Goal: Book appointment/travel/reservation

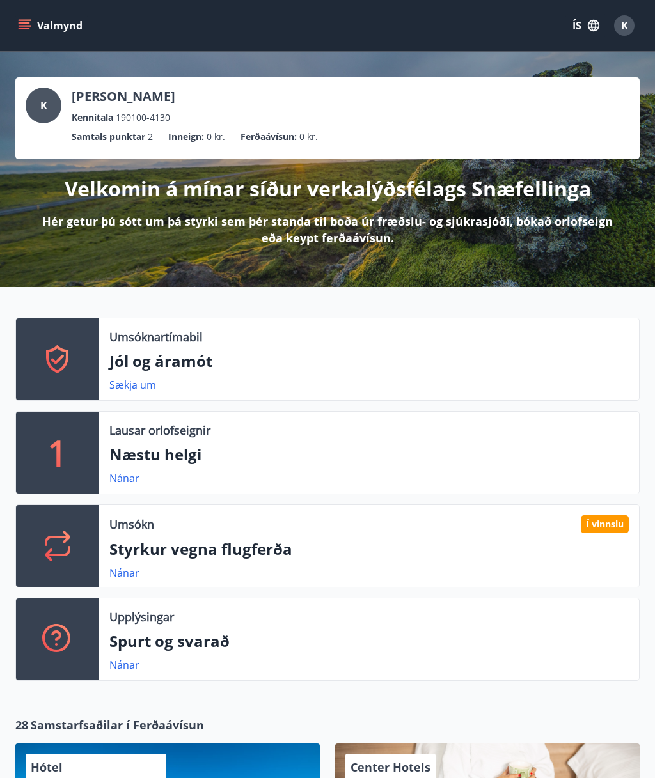
click at [414, 551] on p "Styrkur vegna flugferða" at bounding box center [368, 549] width 519 height 22
click at [575, 37] on button "JEST" at bounding box center [581, 25] width 49 height 24
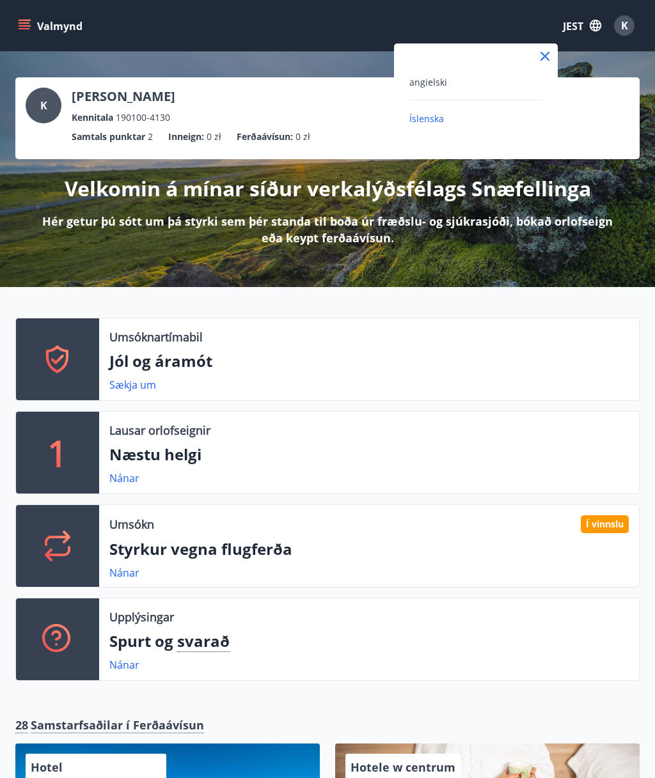
click at [526, 82] on div "angielski" at bounding box center [475, 81] width 133 height 15
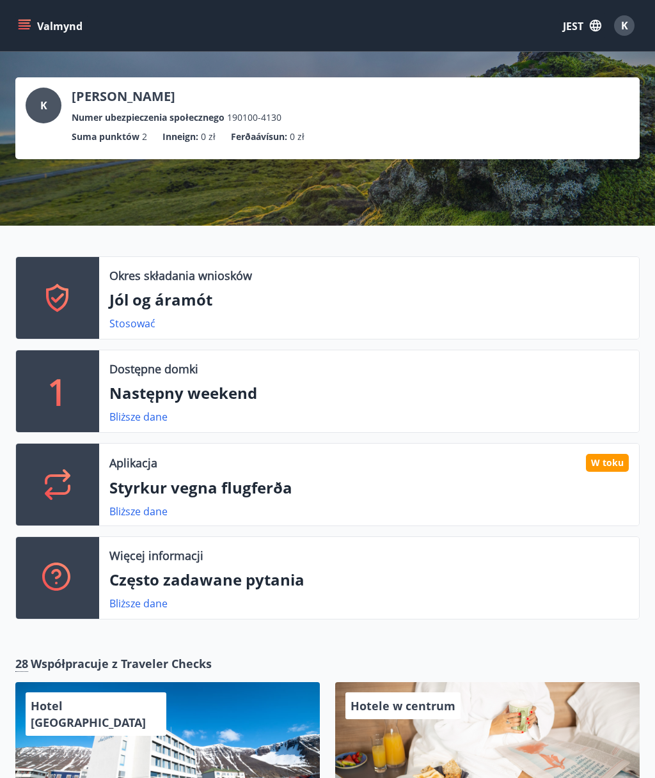
click at [601, 36] on button "JEST" at bounding box center [581, 25] width 49 height 24
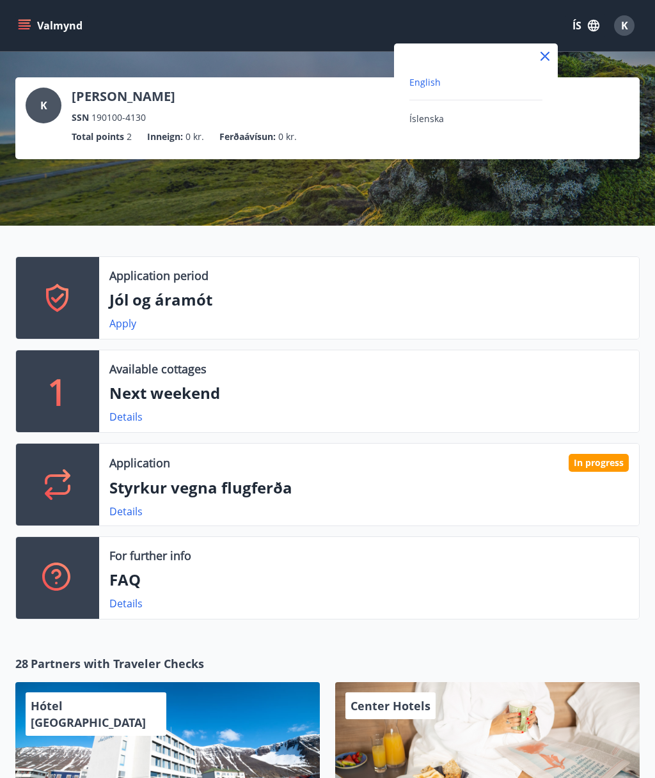
click at [629, 33] on div at bounding box center [327, 389] width 655 height 778
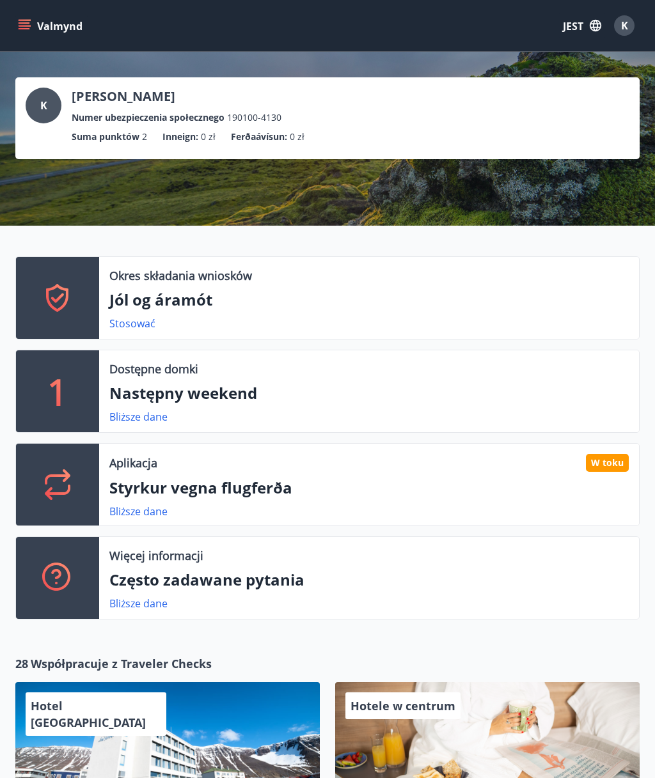
click at [128, 421] on font "Bliższe dane" at bounding box center [138, 417] width 58 height 14
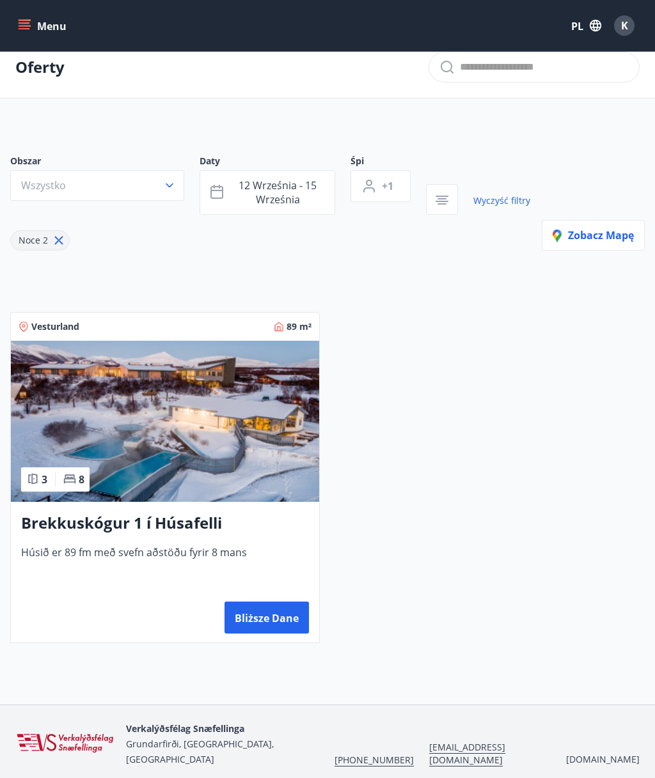
scroll to position [49, 0]
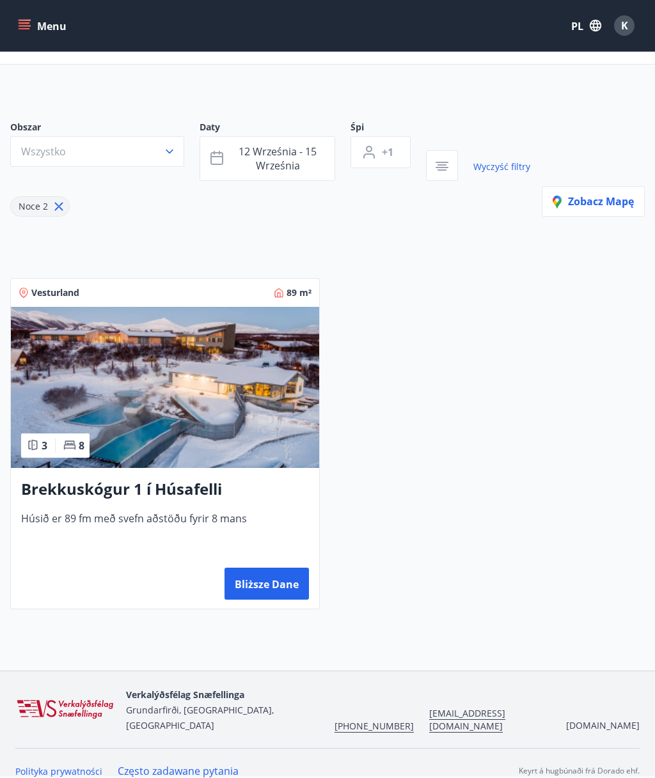
click at [66, 396] on img at bounding box center [165, 387] width 308 height 161
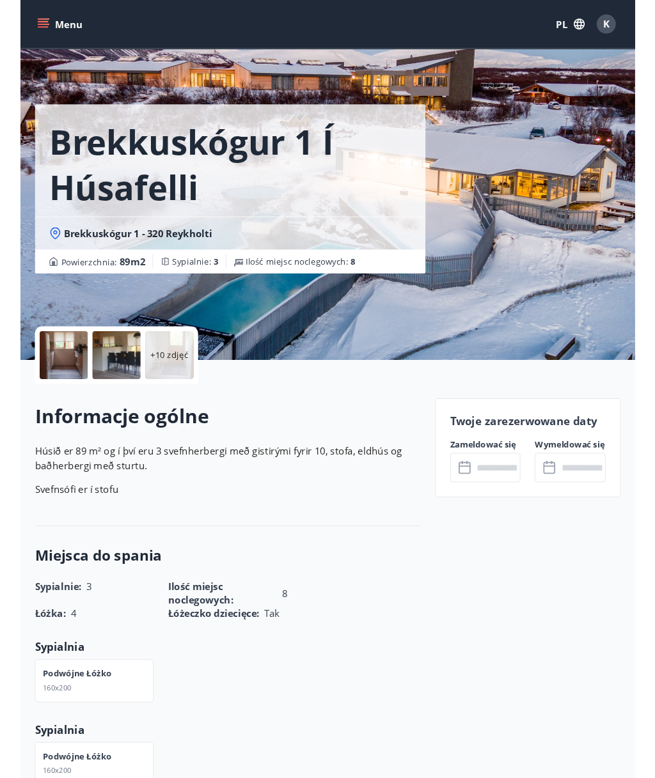
scroll to position [49, 0]
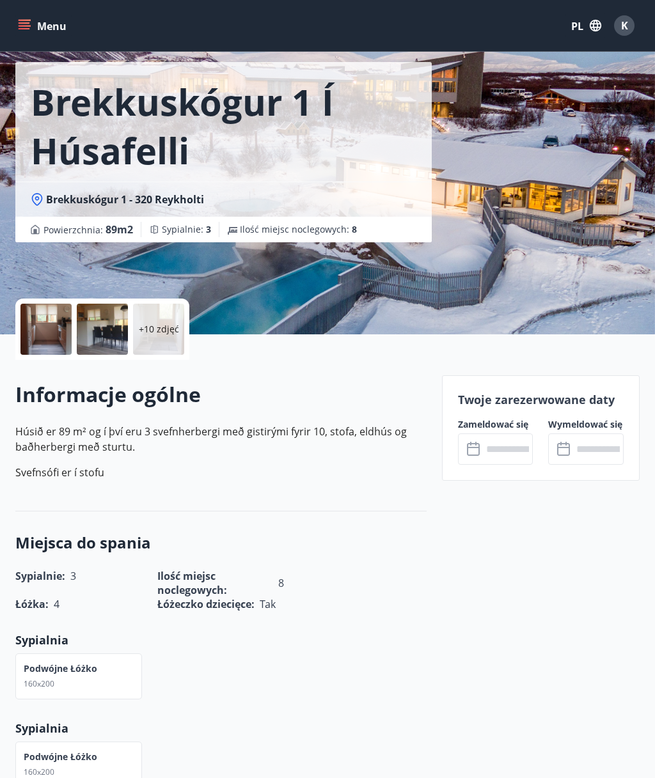
click at [29, 15] on button "Menu" at bounding box center [43, 25] width 56 height 23
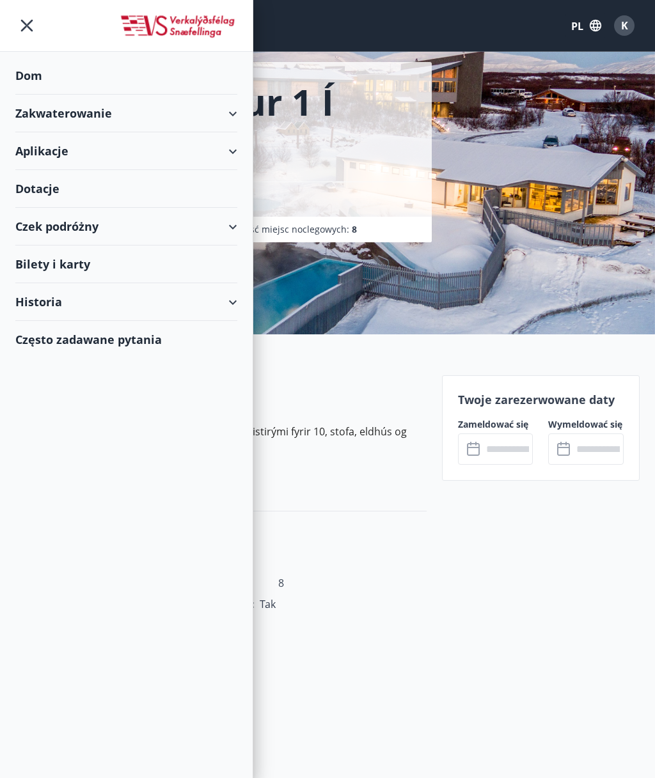
click at [27, 103] on div "Zakwaterowanie" at bounding box center [126, 114] width 222 height 38
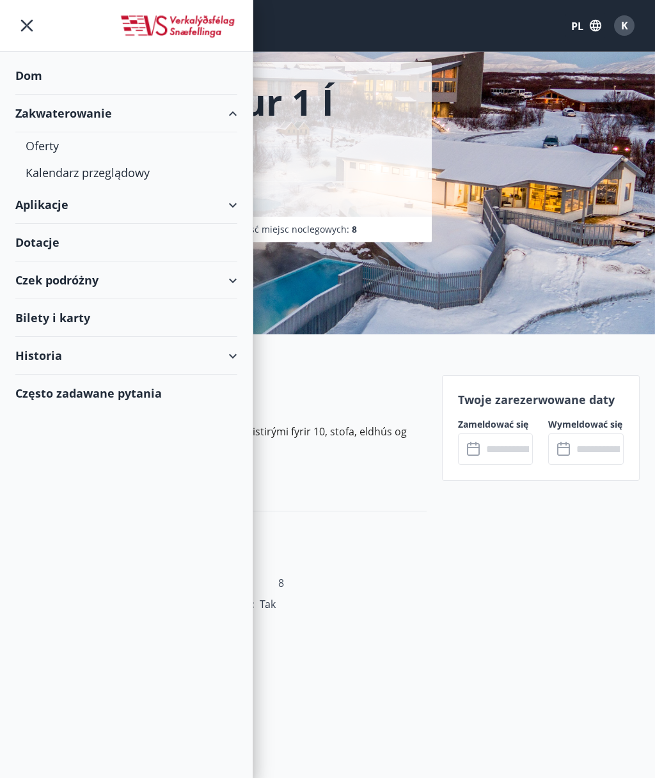
click at [46, 172] on font "Kalendarz przeglądowy" at bounding box center [88, 172] width 124 height 15
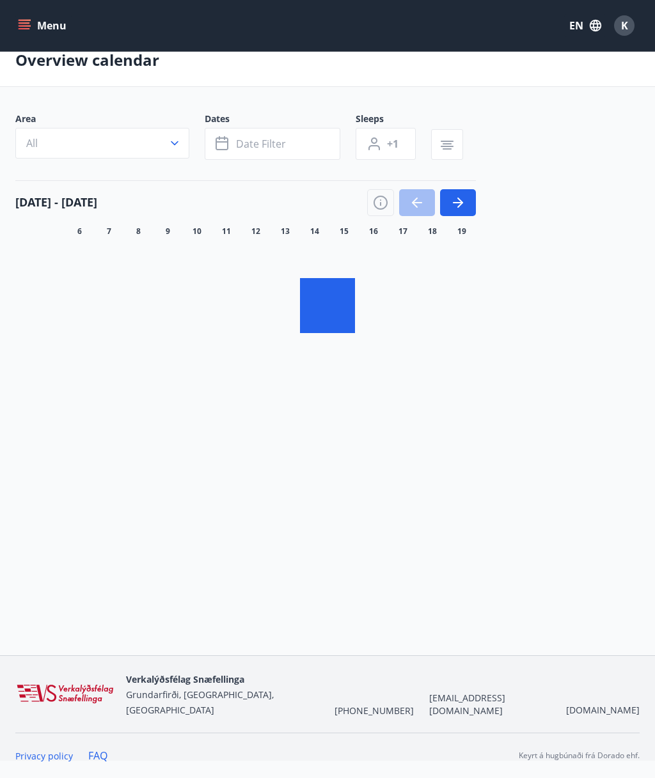
scroll to position [2, 0]
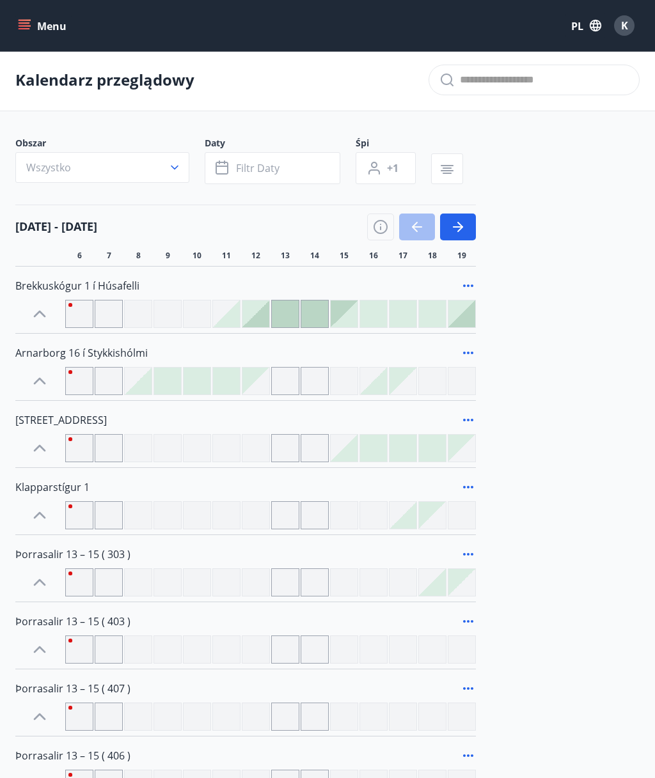
click at [43, 21] on font "Menu" at bounding box center [51, 26] width 29 height 14
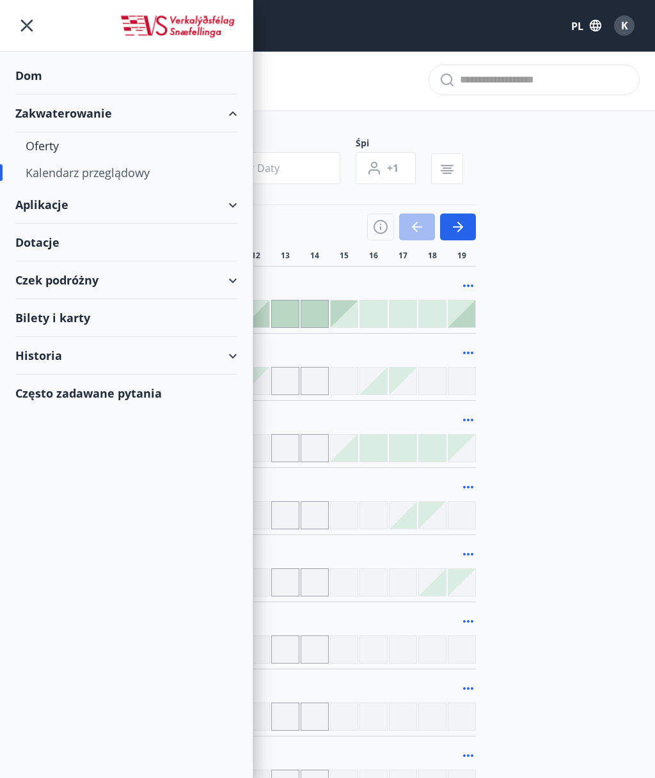
click at [37, 145] on font "Oferty" at bounding box center [42, 145] width 33 height 15
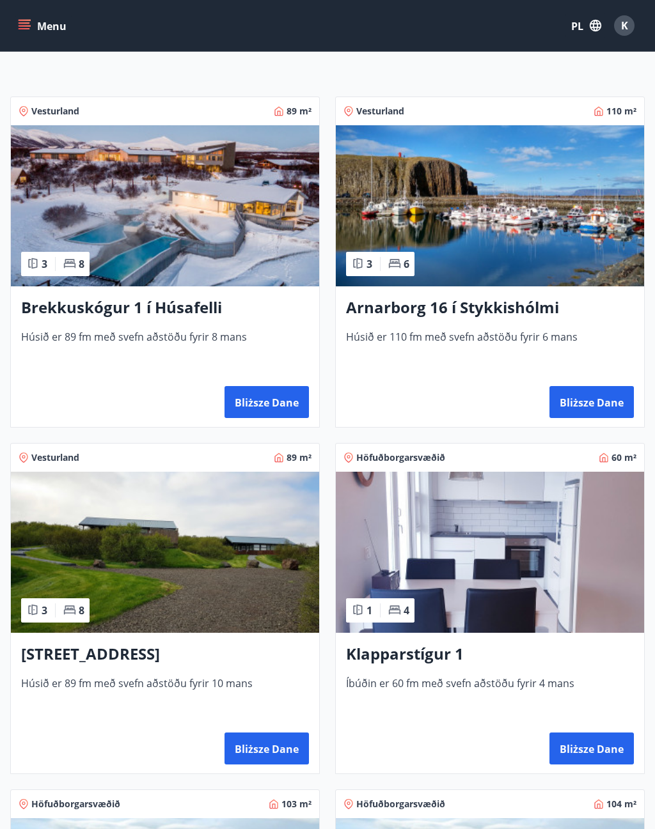
scroll to position [192, 0]
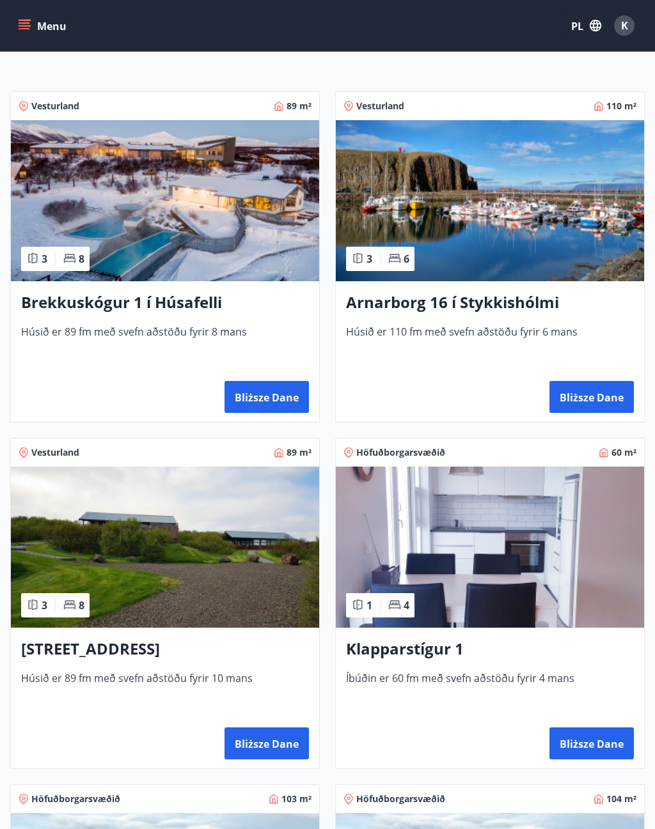
click at [579, 226] on img at bounding box center [490, 200] width 308 height 161
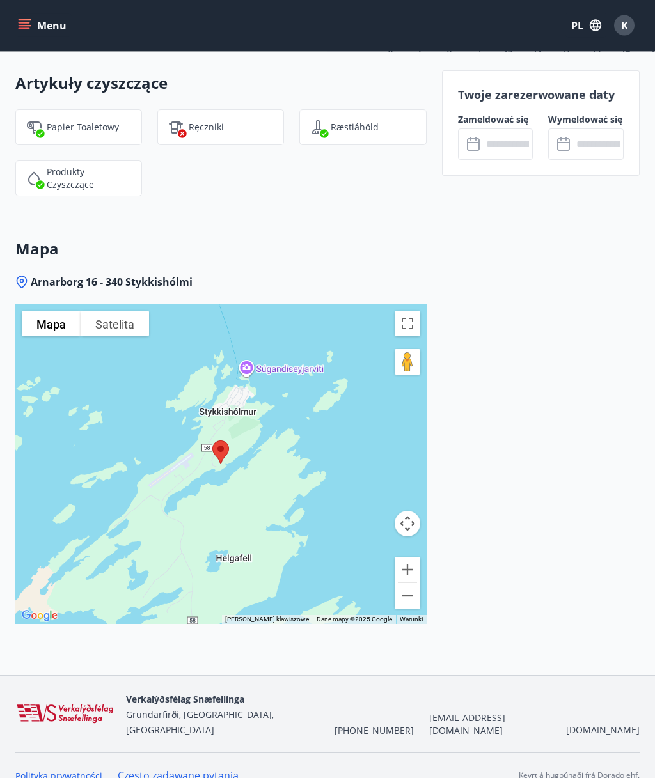
scroll to position [1552, 0]
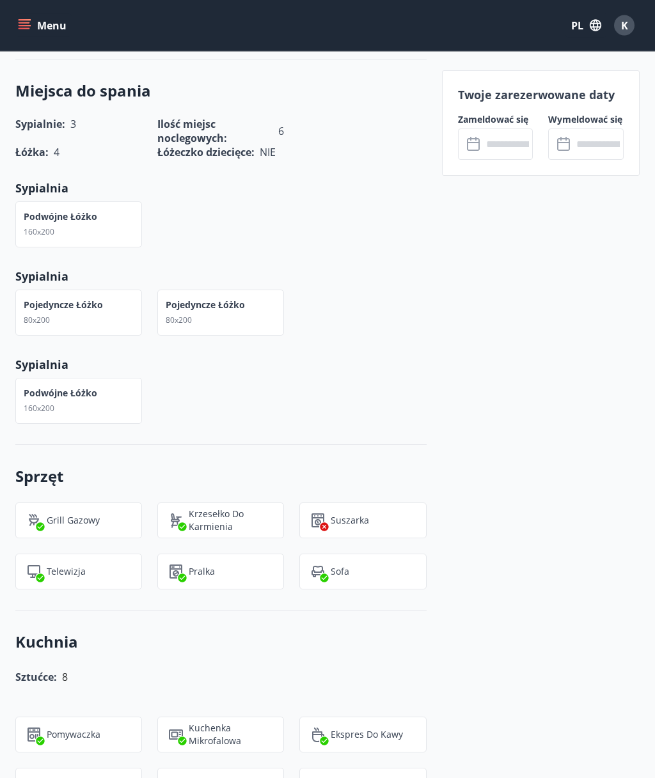
click at [492, 144] on input "text" at bounding box center [507, 143] width 51 height 31
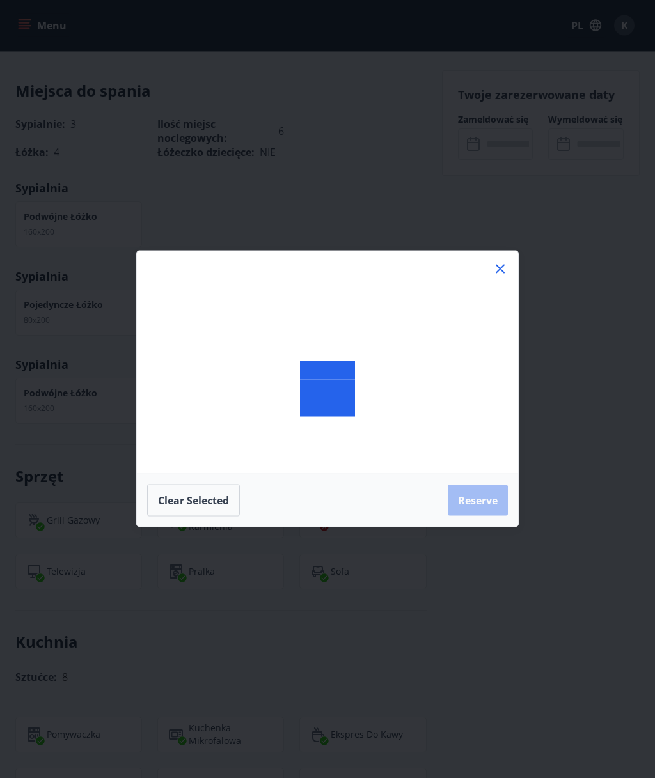
scroll to position [506, 0]
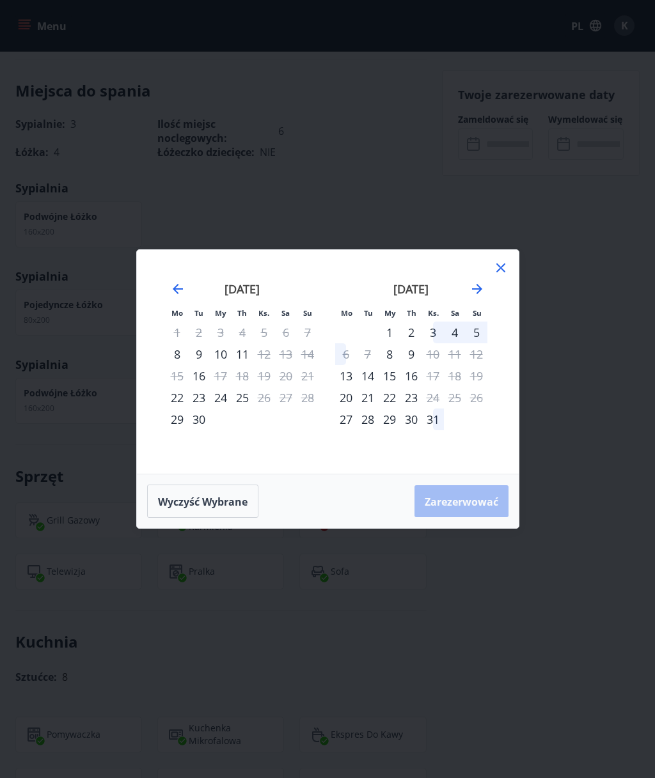
click at [456, 329] on font "4" at bounding box center [454, 332] width 6 height 15
click at [478, 326] on font "5" at bounding box center [476, 332] width 6 height 15
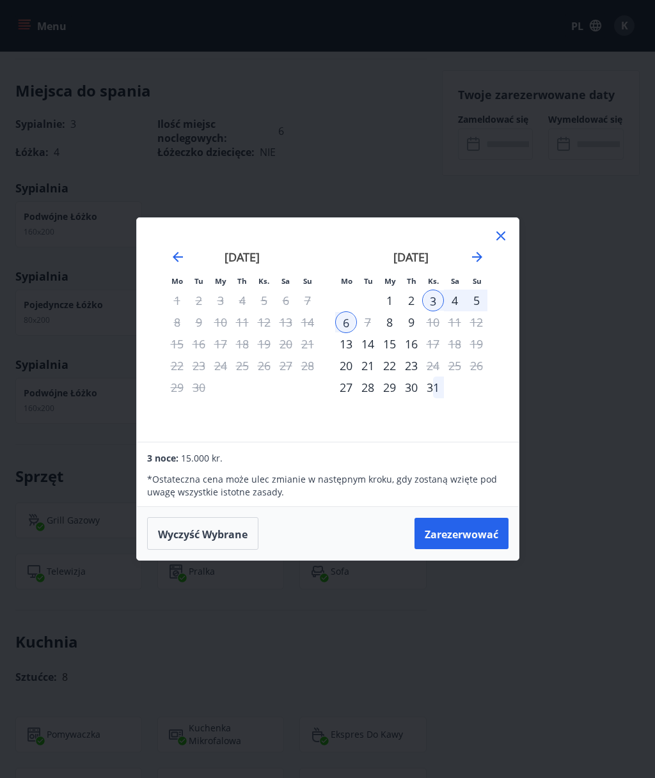
click at [458, 294] on div "4" at bounding box center [455, 301] width 22 height 22
click at [479, 293] on font "5" at bounding box center [476, 300] width 6 height 15
click at [504, 236] on icon at bounding box center [500, 235] width 15 height 15
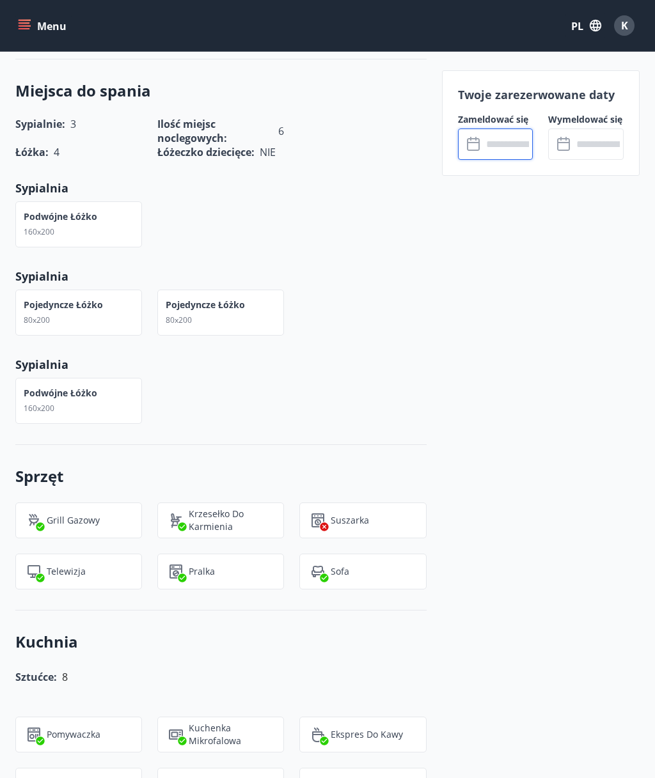
click at [601, 141] on input "text" at bounding box center [597, 143] width 51 height 31
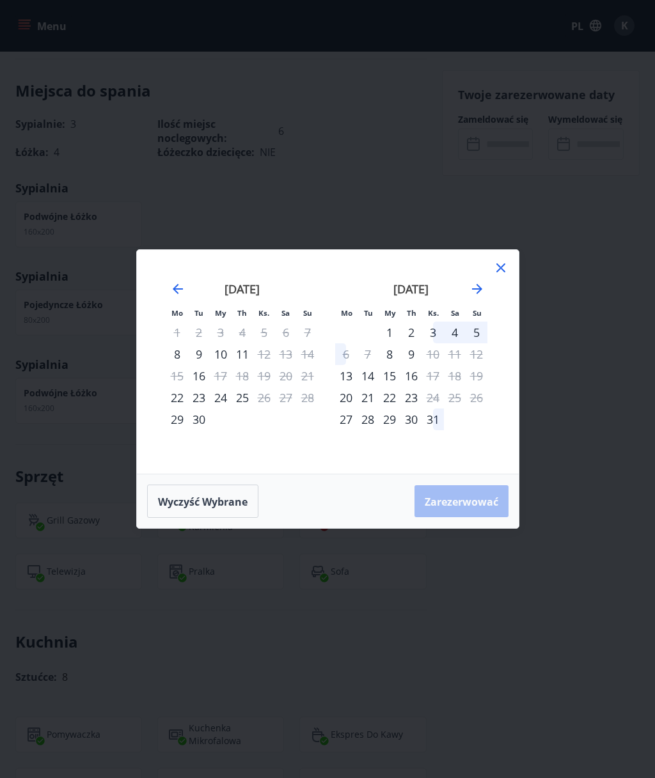
click at [500, 273] on icon at bounding box center [500, 267] width 15 height 15
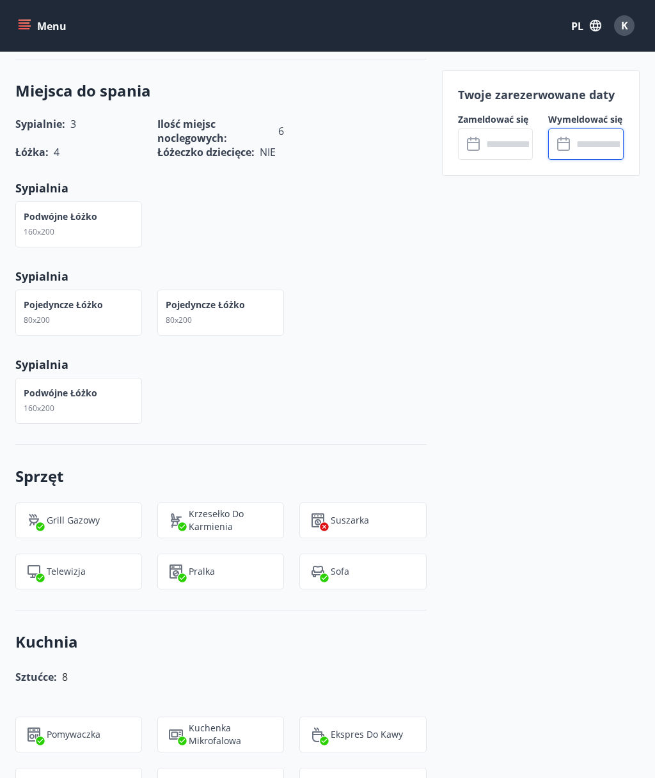
click at [501, 148] on input "text" at bounding box center [507, 143] width 51 height 31
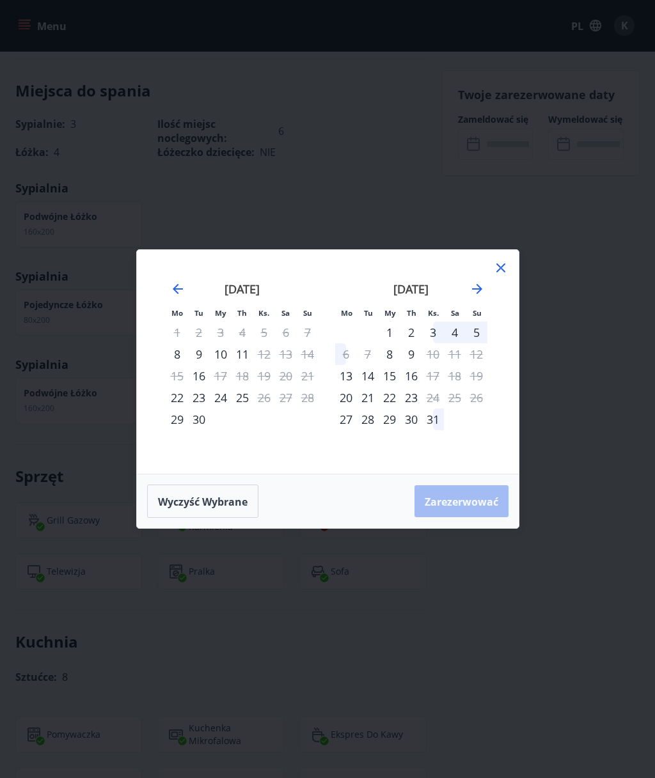
click at [479, 284] on icon "Przejdź dalej, aby przejść do następnego miesiąca." at bounding box center [476, 288] width 15 height 15
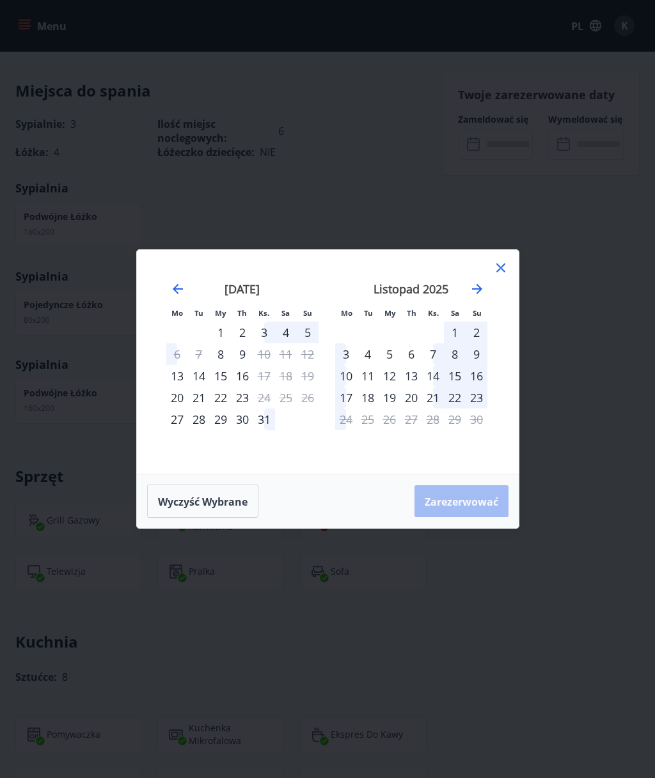
click at [458, 352] on div "8" at bounding box center [455, 354] width 22 height 22
click at [478, 349] on font "9" at bounding box center [476, 353] width 6 height 15
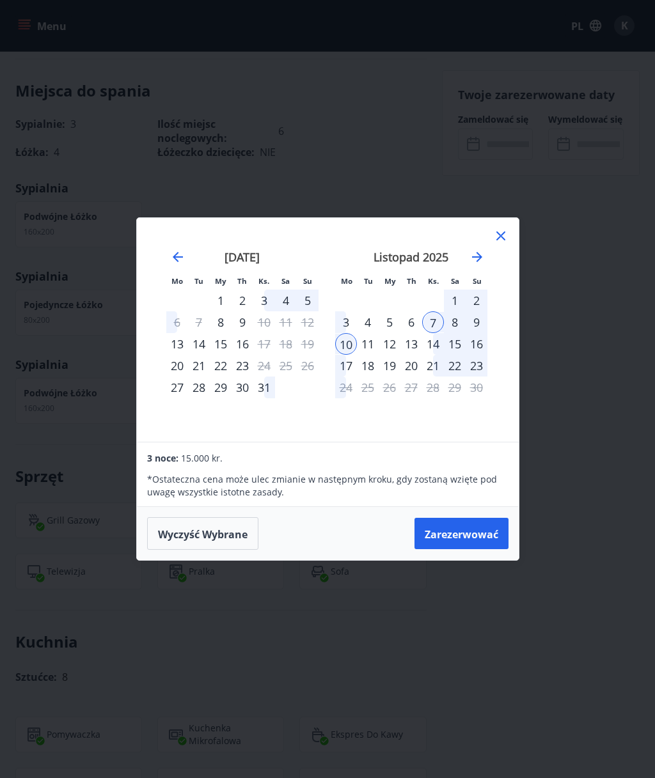
click at [465, 318] on div "8" at bounding box center [455, 322] width 22 height 22
click at [457, 338] on font "15" at bounding box center [454, 343] width 13 height 15
click at [454, 322] on font "8" at bounding box center [454, 322] width 6 height 15
click at [476, 322] on font "9" at bounding box center [476, 322] width 6 height 15
click at [476, 318] on font "9" at bounding box center [476, 322] width 6 height 15
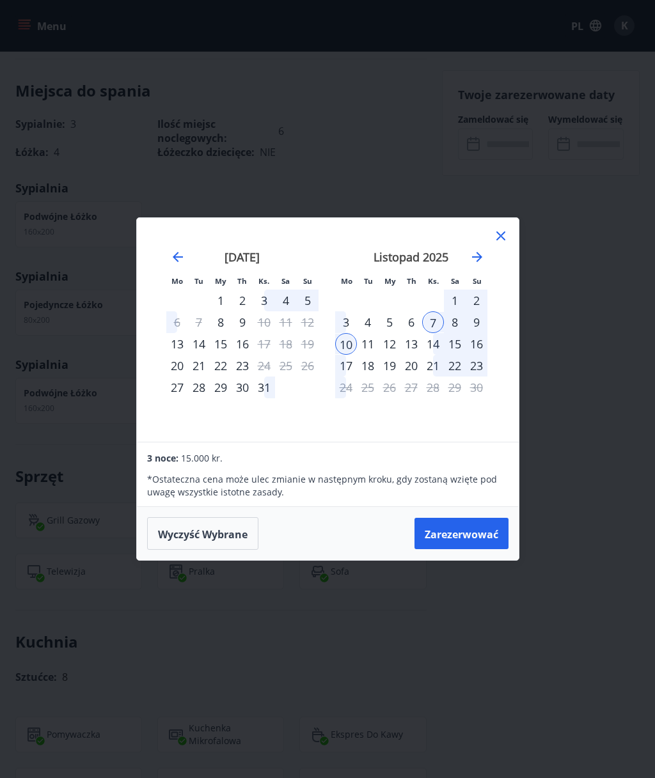
click at [462, 345] on div "15" at bounding box center [455, 344] width 22 height 22
click at [398, 346] on div "12" at bounding box center [389, 344] width 22 height 22
click at [452, 339] on font "15" at bounding box center [454, 343] width 13 height 15
click at [425, 341] on div "14" at bounding box center [433, 344] width 22 height 22
click at [395, 339] on font "12" at bounding box center [389, 343] width 13 height 15
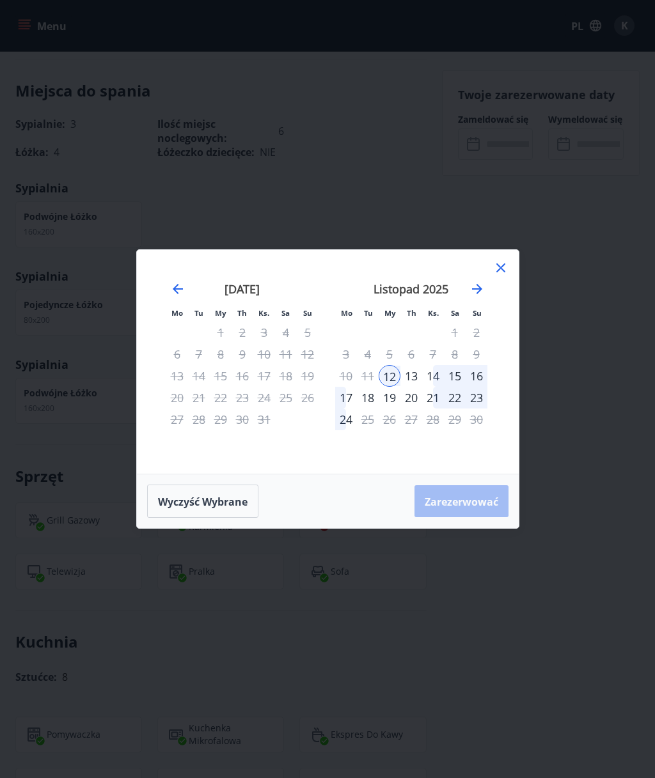
click at [451, 374] on font "15" at bounding box center [454, 375] width 13 height 15
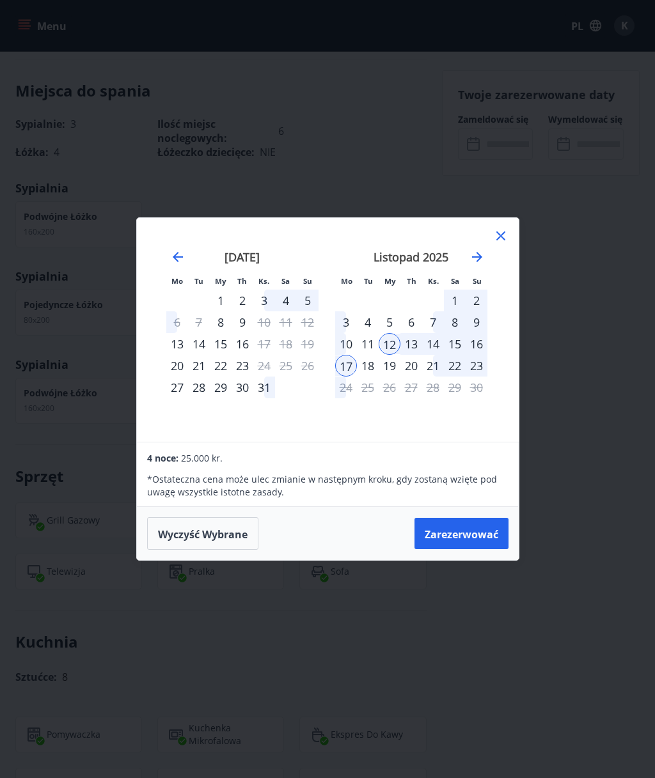
click at [504, 232] on icon at bounding box center [500, 235] width 9 height 9
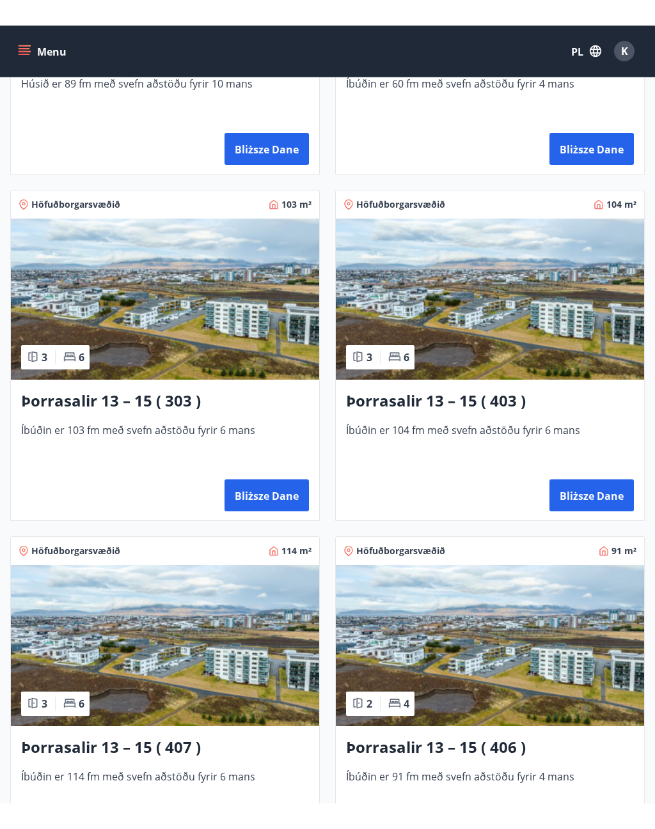
scroll to position [829, 0]
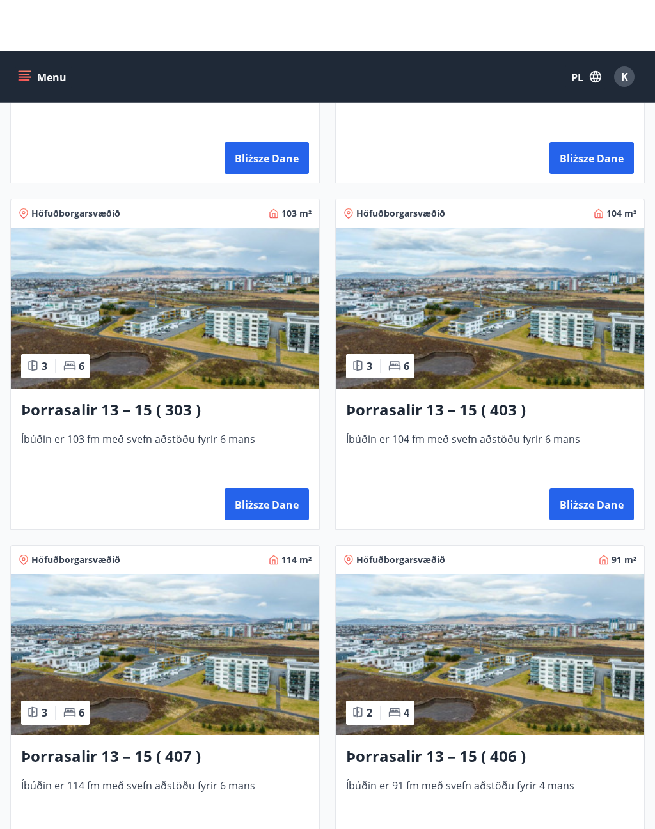
click at [579, 397] on div "Þorrasalir 13 – 15 ( 403 ) Íbúðin er 104 fm með svefn aðstöðu fyrir 6 mans Bliż…" at bounding box center [490, 408] width 308 height 141
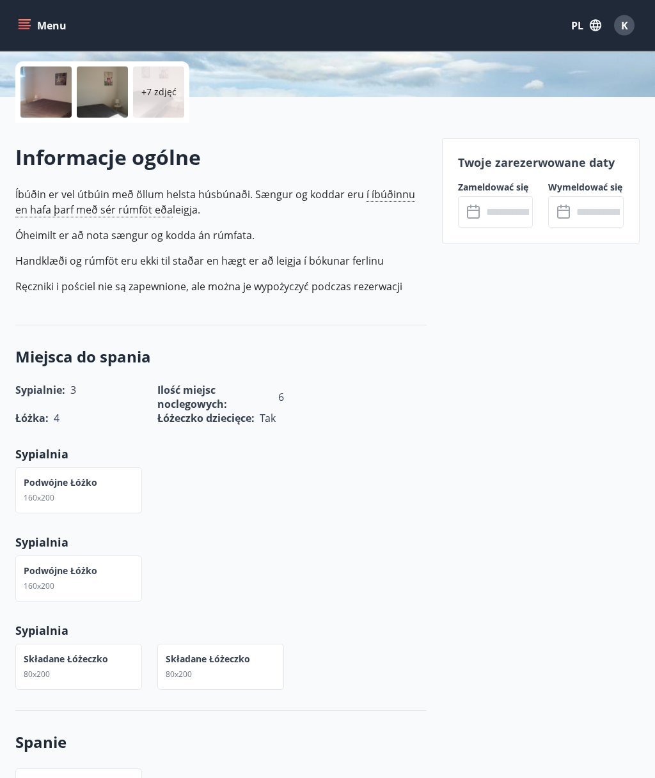
scroll to position [286, 0]
click at [516, 214] on input "text" at bounding box center [507, 211] width 51 height 31
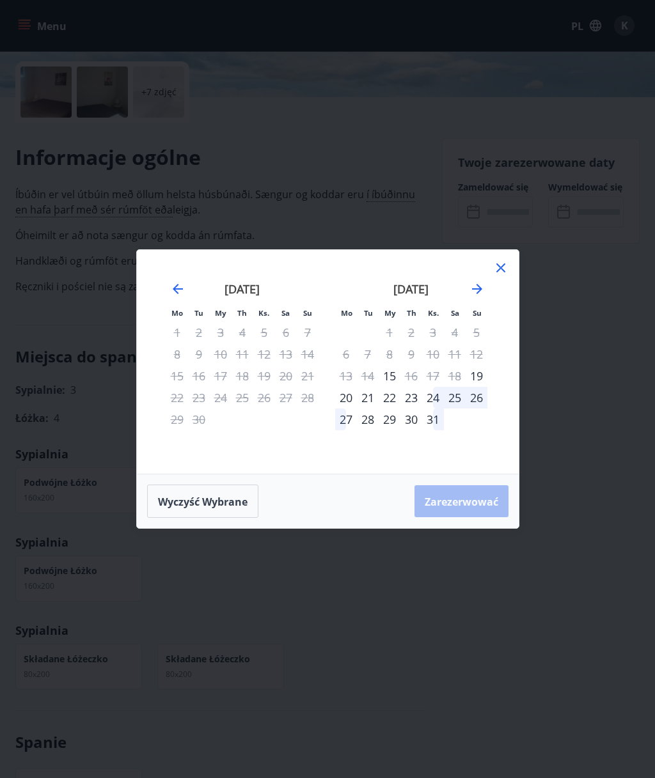
click at [456, 394] on font "25" at bounding box center [454, 397] width 13 height 15
click at [477, 395] on font "26" at bounding box center [476, 397] width 13 height 15
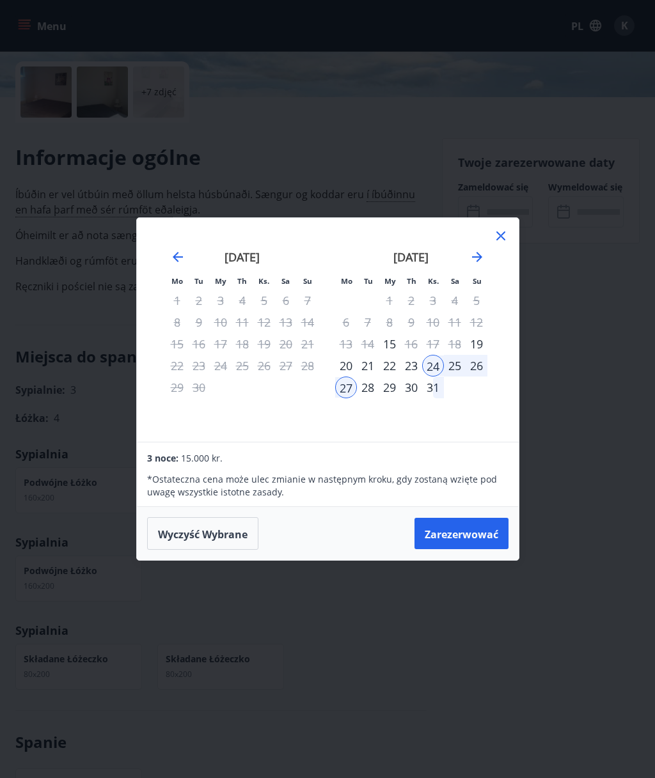
click at [497, 228] on icon at bounding box center [500, 235] width 15 height 15
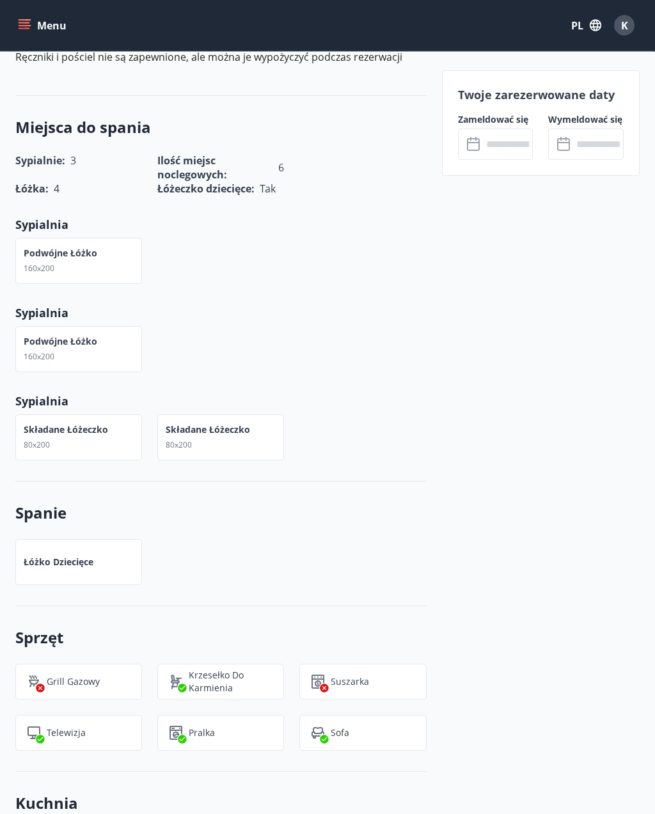
scroll to position [490, 0]
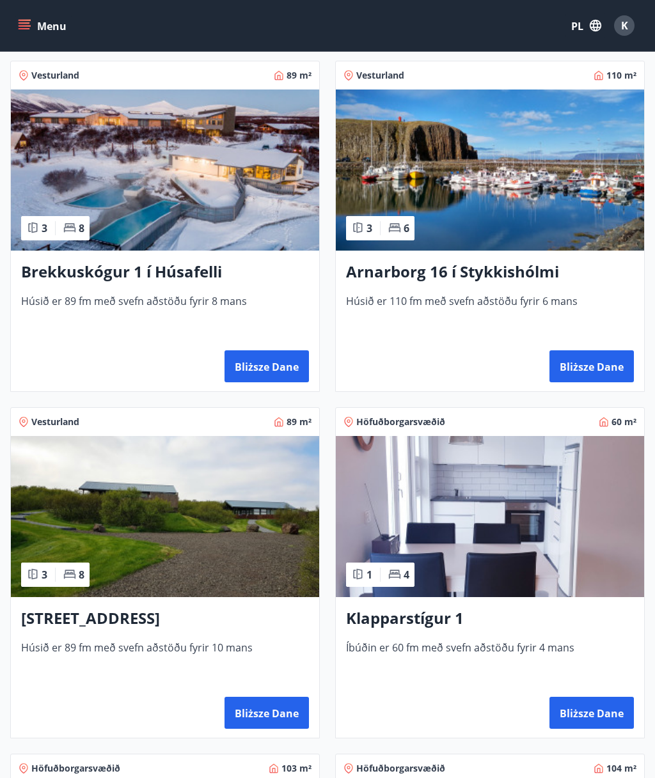
scroll to position [199, 0]
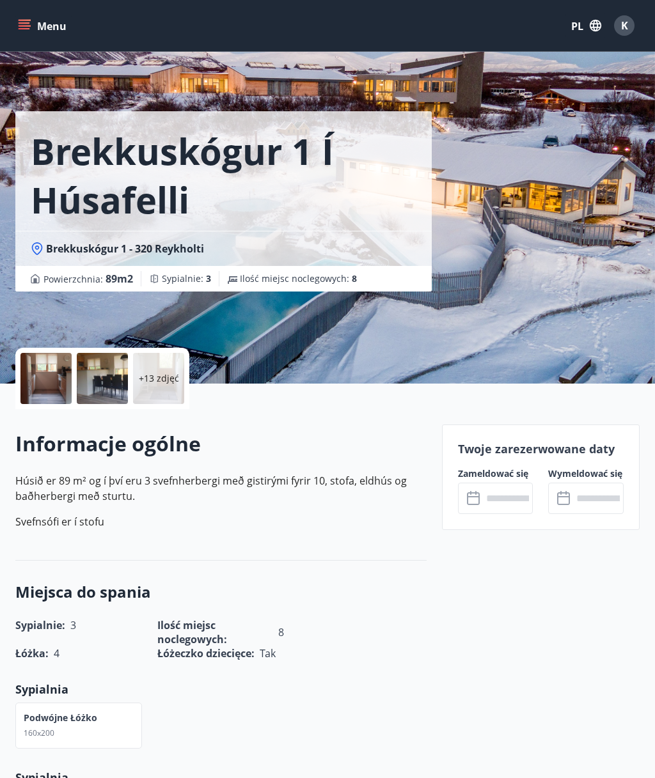
click at [28, 28] on icon "menu" at bounding box center [25, 28] width 12 height 1
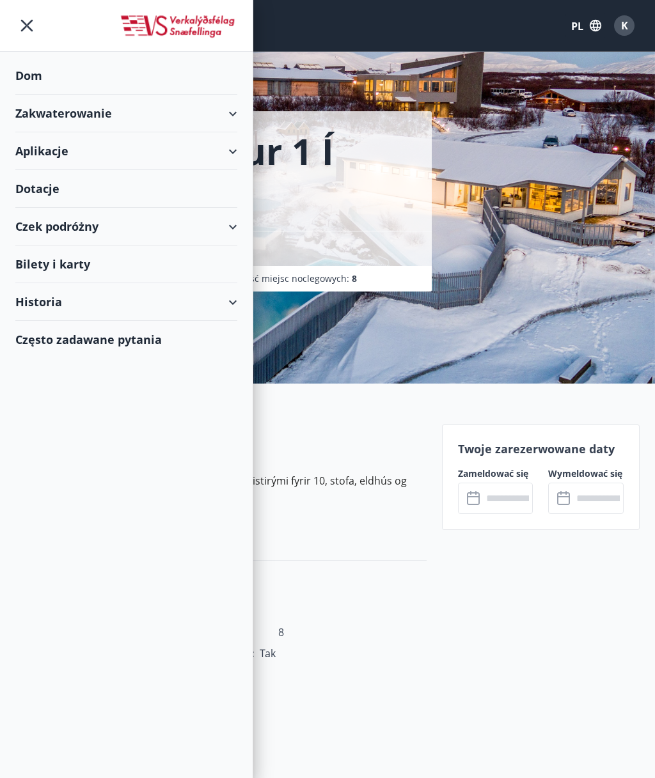
click at [33, 183] on font "Dotacje" at bounding box center [37, 188] width 44 height 15
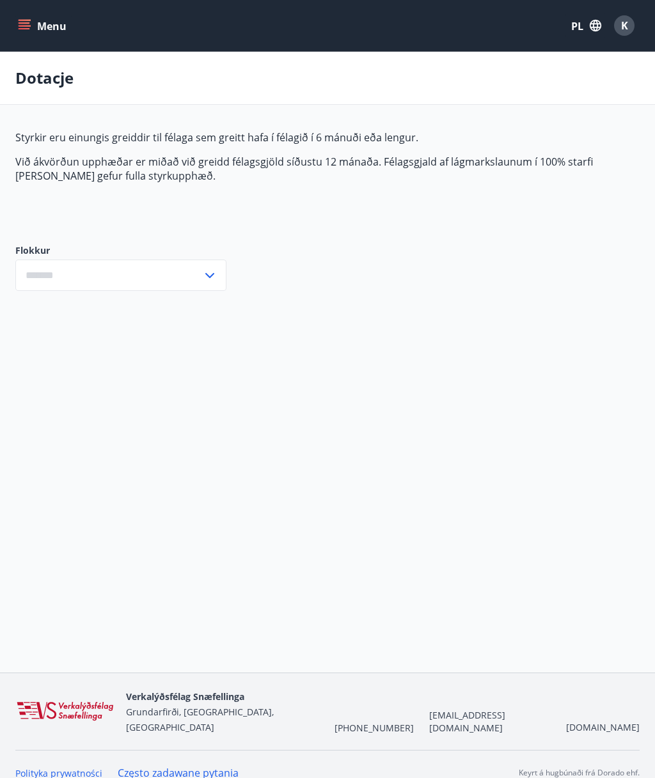
type input "***"
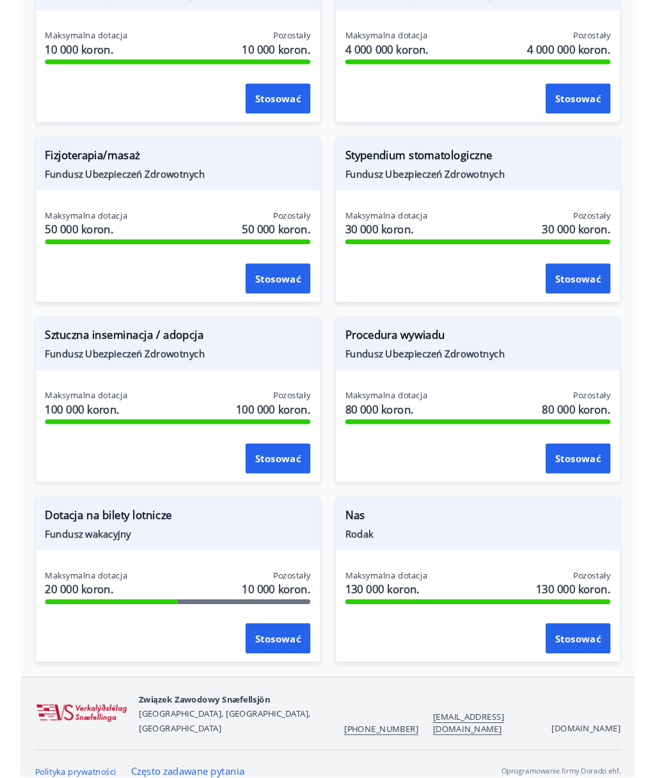
scroll to position [1188, 0]
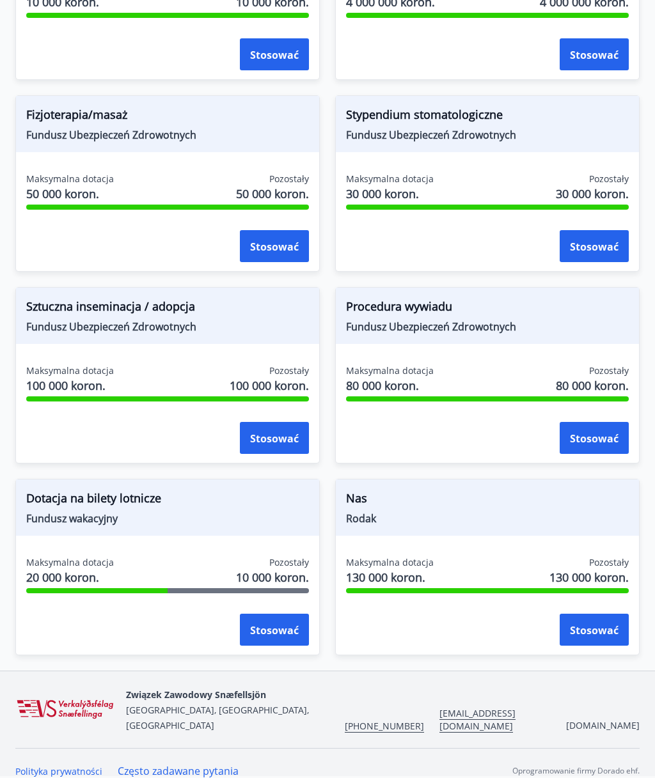
click at [579, 538] on div "Nas Rodak Maksymalna dotacja 130 000 koron. Pozostały 130 000 koron. Stosować" at bounding box center [487, 567] width 304 height 176
click at [597, 630] on font "Stosować" at bounding box center [594, 630] width 49 height 14
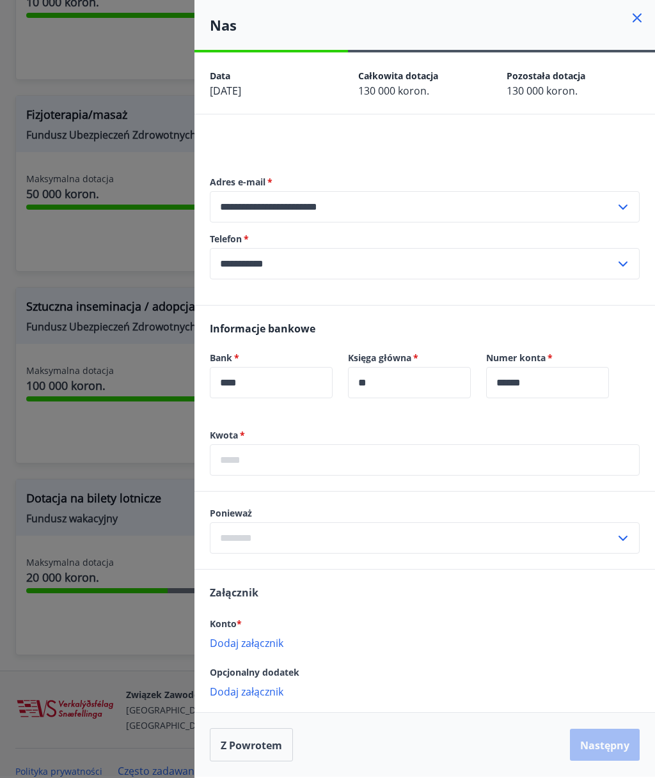
click at [636, 24] on icon at bounding box center [636, 17] width 15 height 15
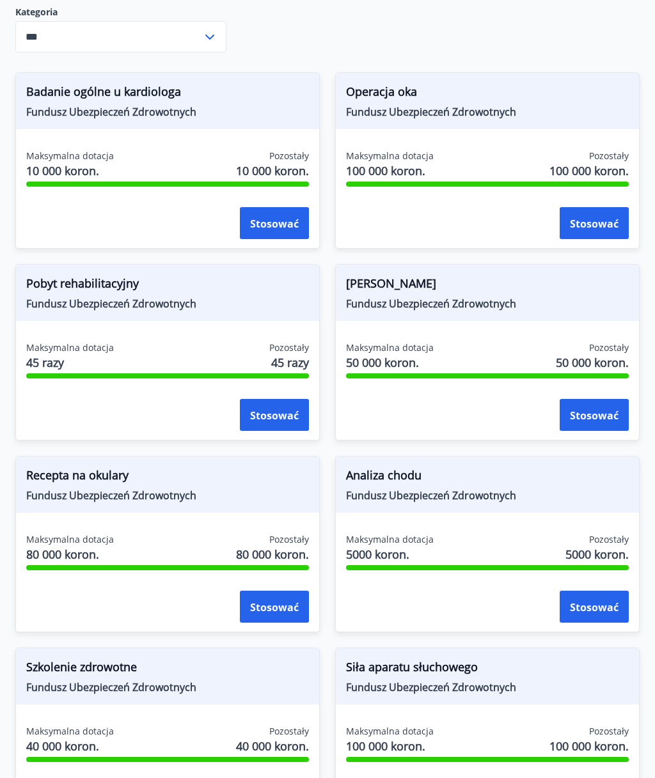
scroll to position [0, 0]
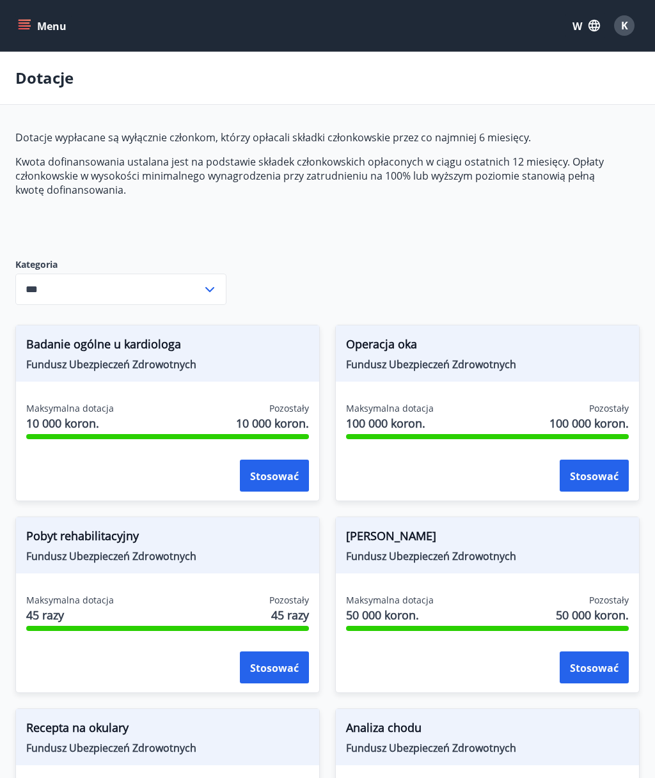
click at [19, 19] on icon "menu" at bounding box center [24, 25] width 13 height 13
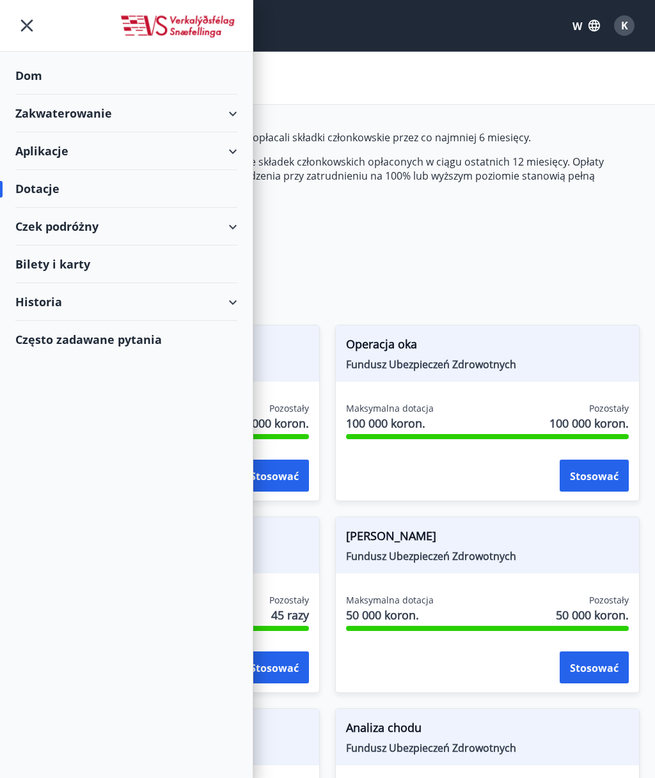
click at [44, 224] on font "Czek podróżny" at bounding box center [56, 226] width 83 height 15
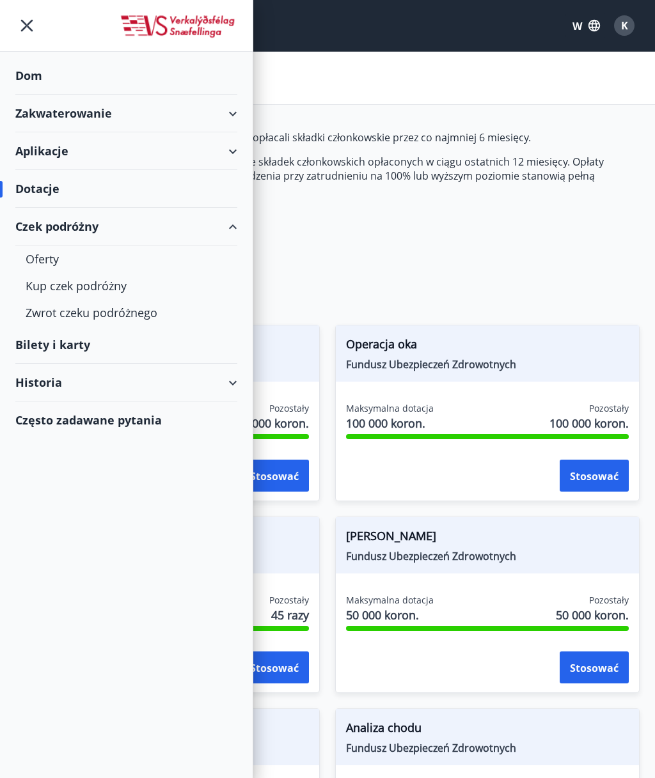
click at [21, 342] on font "Bilety i karty" at bounding box center [52, 344] width 75 height 15
click at [35, 380] on font "Historia" at bounding box center [38, 382] width 47 height 15
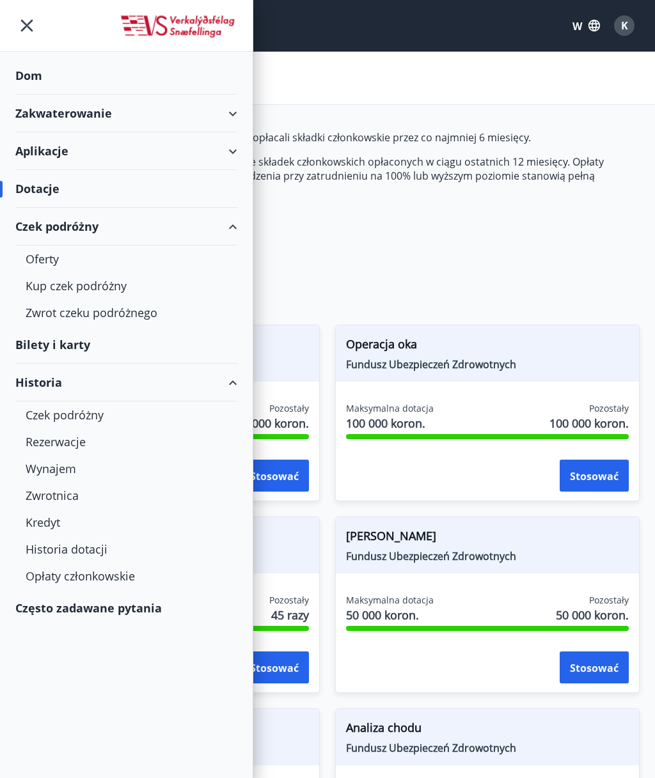
click at [37, 523] on font "Kredyt" at bounding box center [43, 522] width 35 height 15
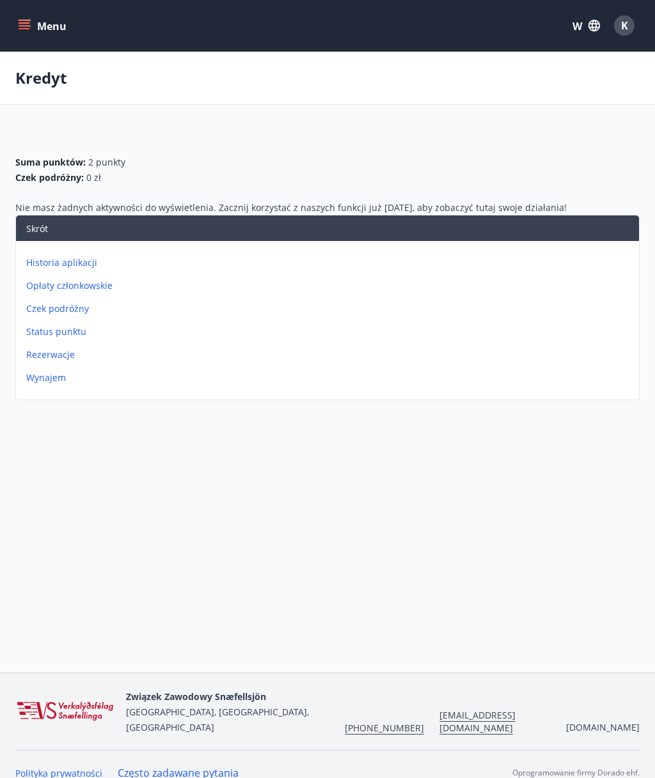
click at [38, 334] on font "Status punktu" at bounding box center [56, 331] width 60 height 12
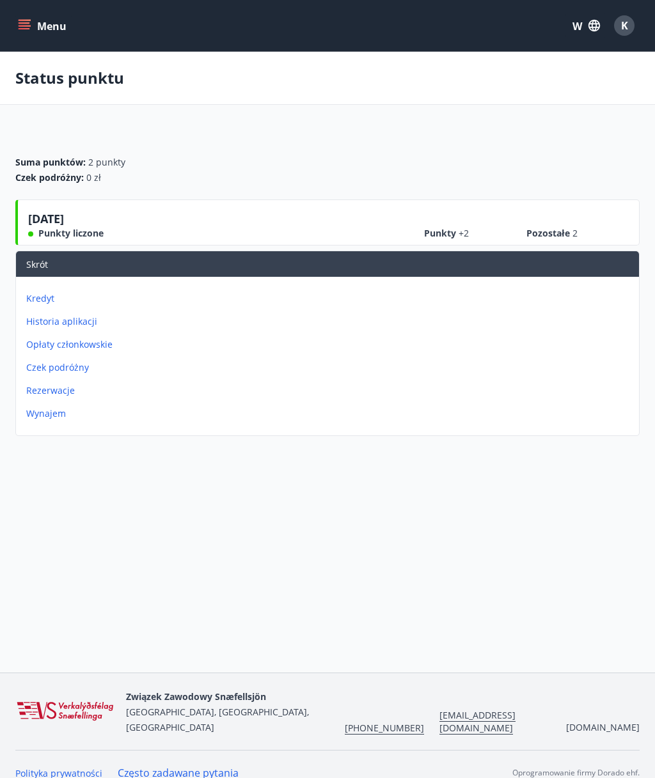
click at [43, 219] on font "[DATE]" at bounding box center [46, 218] width 36 height 15
click at [561, 223] on div "Punkty +2 Pozostałe 2" at bounding box center [526, 228] width 205 height 23
click at [35, 297] on font "Kredyt" at bounding box center [40, 298] width 28 height 12
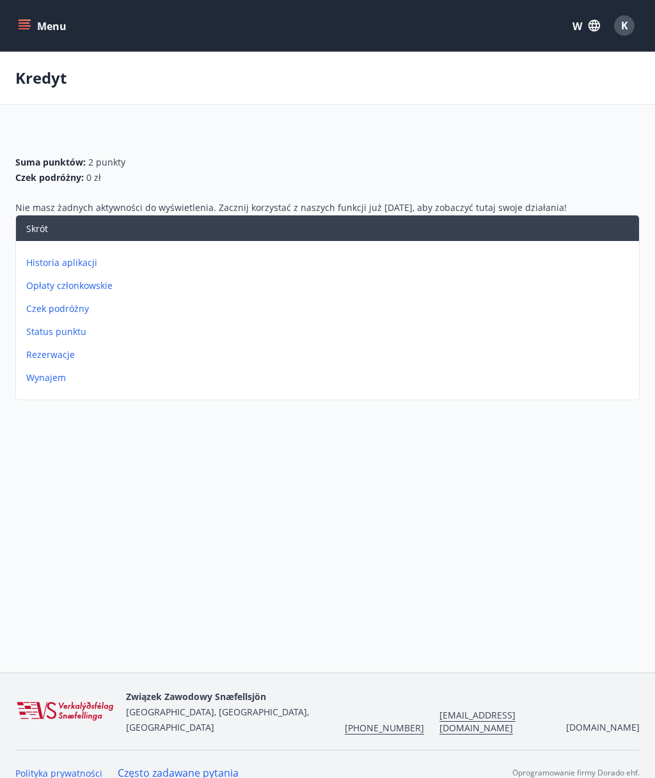
click at [32, 327] on font "Status punktu" at bounding box center [56, 331] width 60 height 12
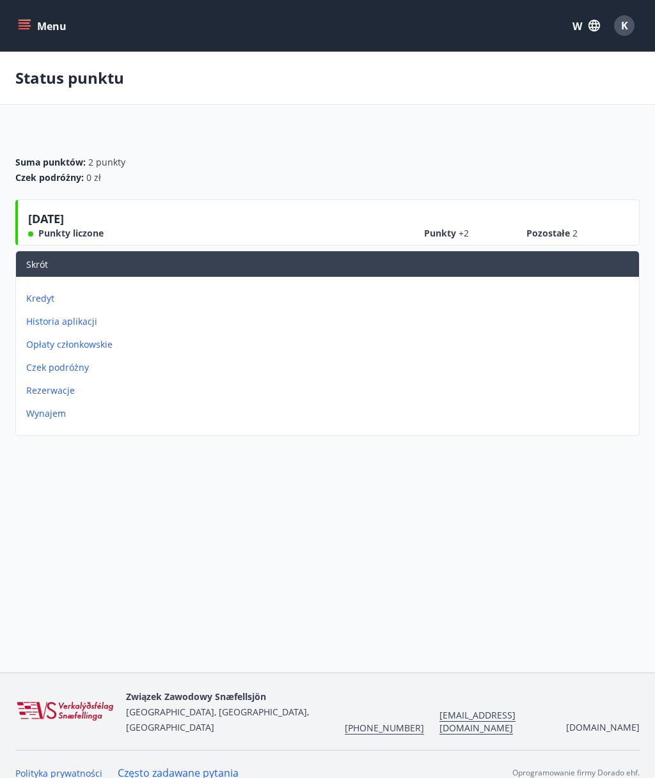
click at [40, 217] on font "[DATE]" at bounding box center [46, 218] width 36 height 15
click at [545, 198] on div "Suma punktów : 2 punkty Czek podróżny : 0 zł" at bounding box center [327, 164] width 624 height 69
click at [554, 207] on div "[DATE] Punkty liczone Punkty +2 Pozostałe 2" at bounding box center [327, 222] width 624 height 46
click at [39, 414] on font "Wynajem" at bounding box center [46, 413] width 40 height 12
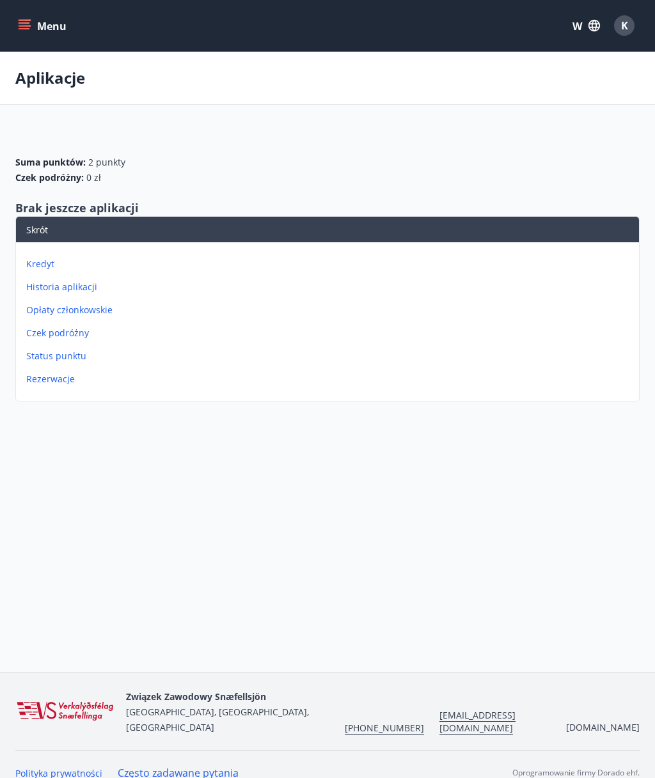
click at [42, 358] on font "Status punktu" at bounding box center [56, 356] width 60 height 12
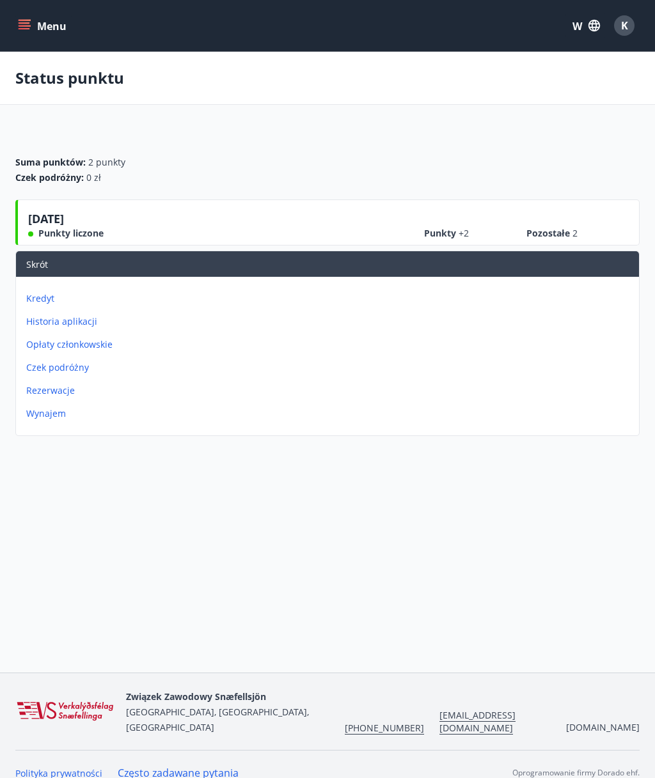
click at [38, 348] on font "Opłaty członkowskie" at bounding box center [69, 344] width 86 height 12
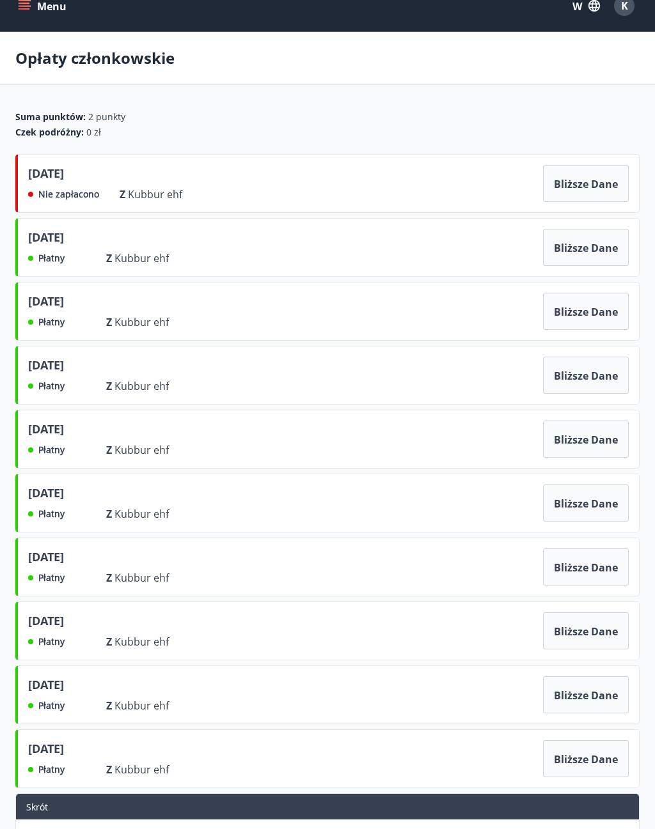
scroll to position [20, 0]
click at [60, 256] on font "Płatny" at bounding box center [51, 258] width 26 height 12
click at [600, 258] on button "Bliższe dane" at bounding box center [586, 247] width 86 height 37
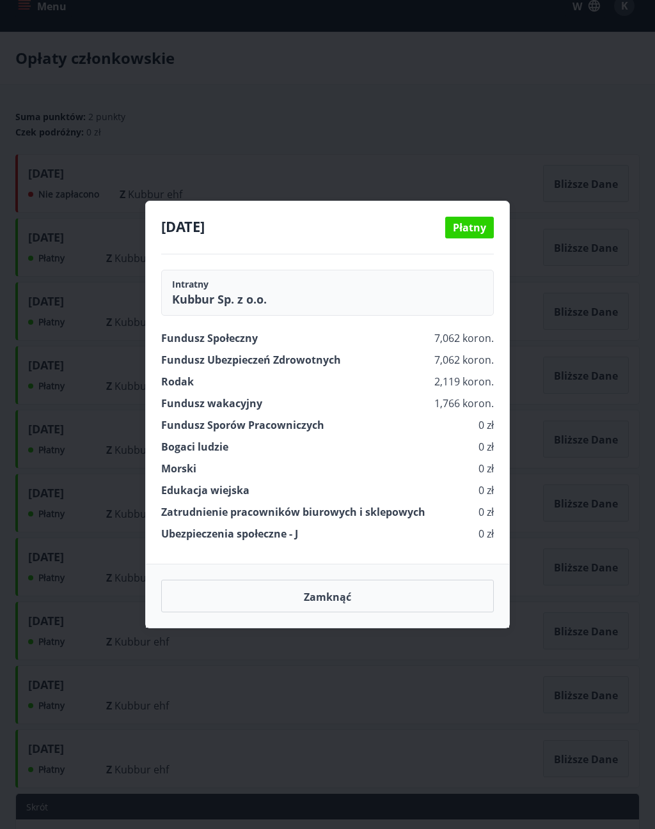
click at [483, 527] on font "0 zł" at bounding box center [485, 534] width 15 height 14
click at [54, 371] on div "[DATE] Płatny Intratny Kubbur Sp. z o.o. Fundusz Społeczny 7,062 koron. Fundusz…" at bounding box center [327, 414] width 655 height 829
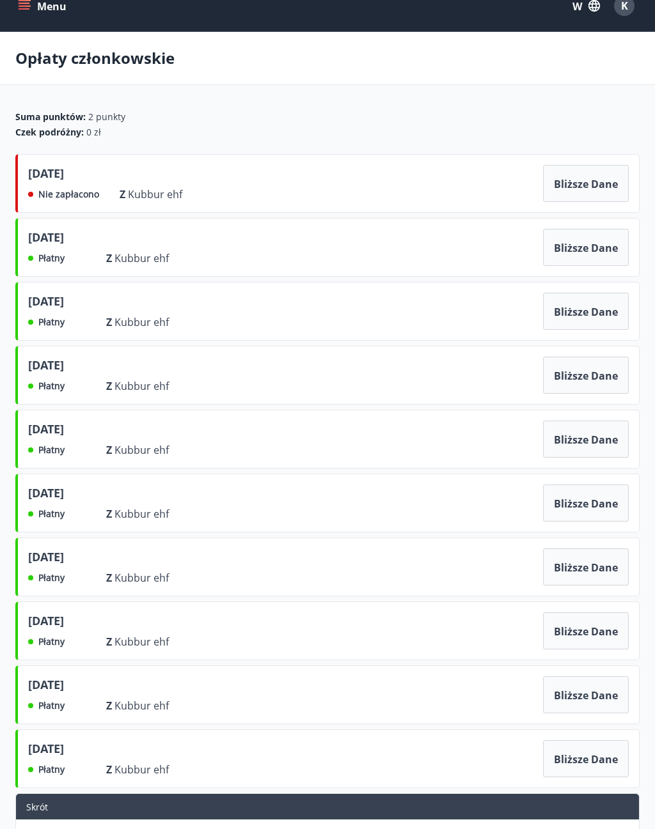
click at [609, 197] on button "Bliższe dane" at bounding box center [586, 183] width 86 height 37
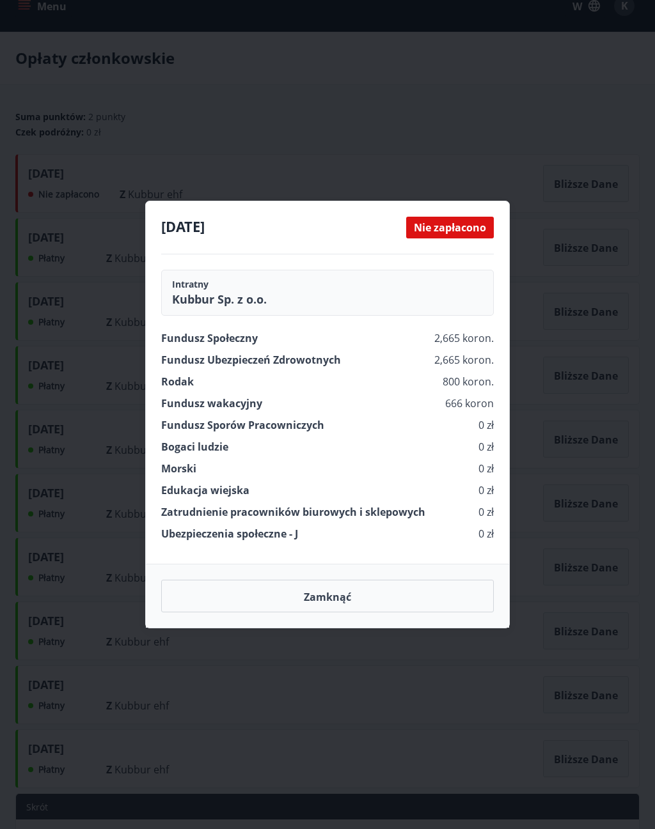
click at [324, 591] on font "Zamknąć" at bounding box center [327, 596] width 47 height 14
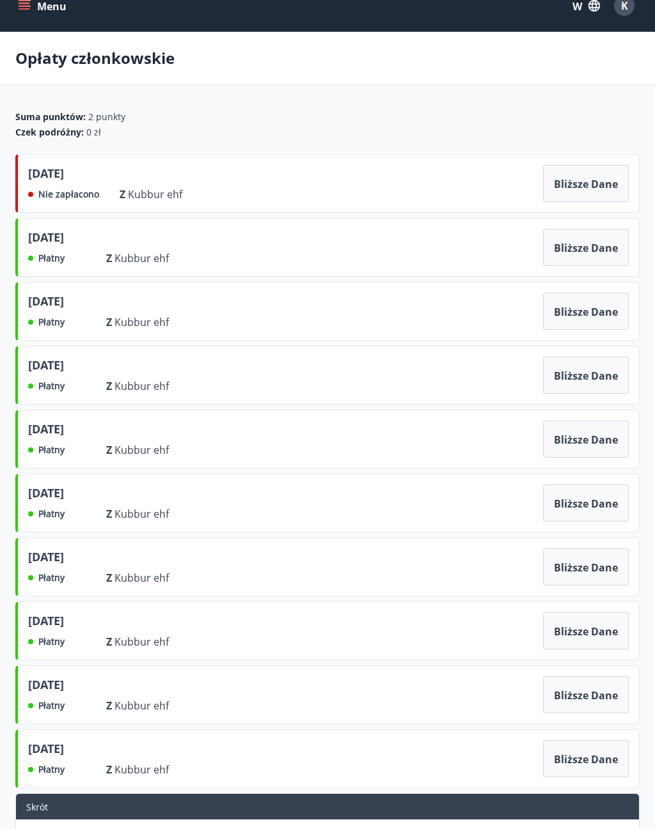
click at [592, 315] on font "Bliższe dane" at bounding box center [586, 312] width 64 height 14
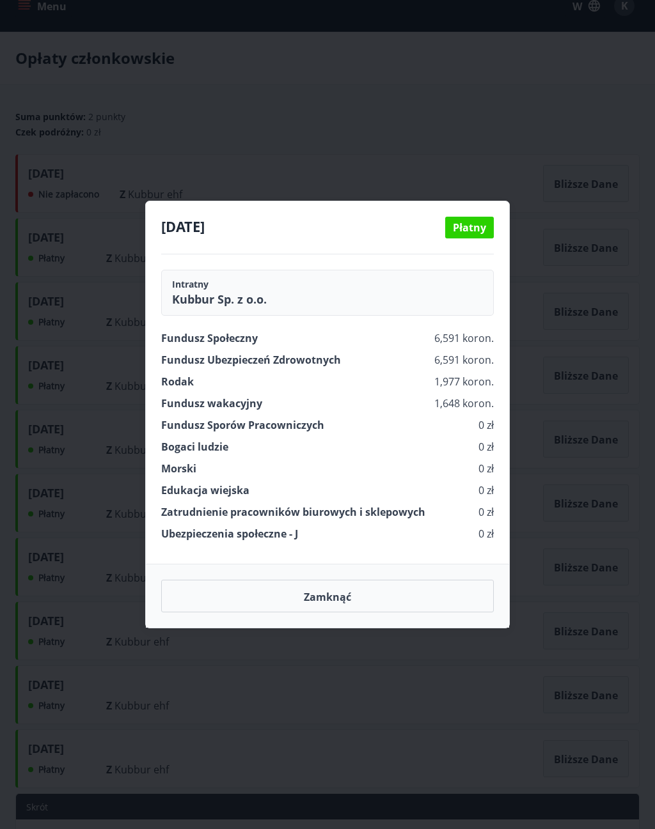
click at [490, 217] on span "Płatny" at bounding box center [469, 228] width 49 height 22
click at [550, 225] on div "[DATE] Płatny Intratny Kubbur Sp. z o.o. Fundusz Społeczny 6,591 koron. Fundusz…" at bounding box center [327, 414] width 655 height 829
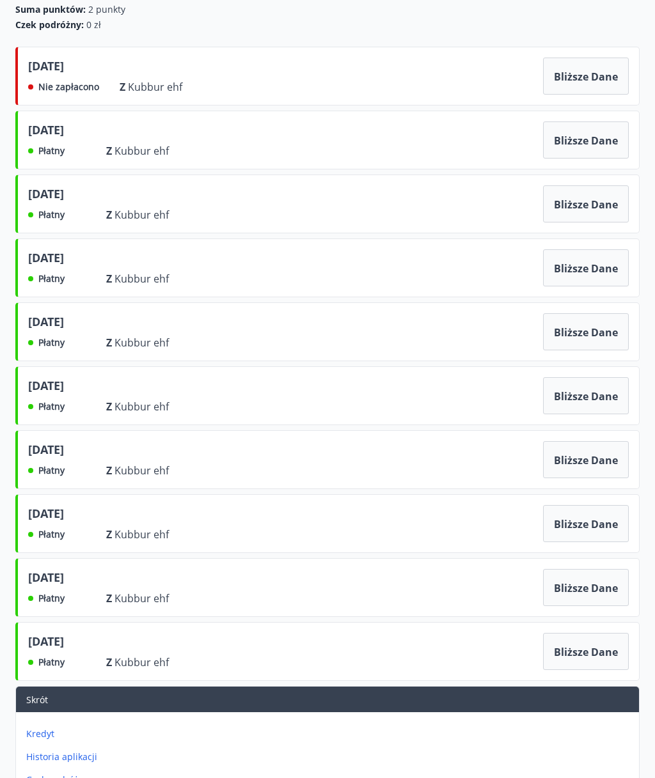
scroll to position [0, 0]
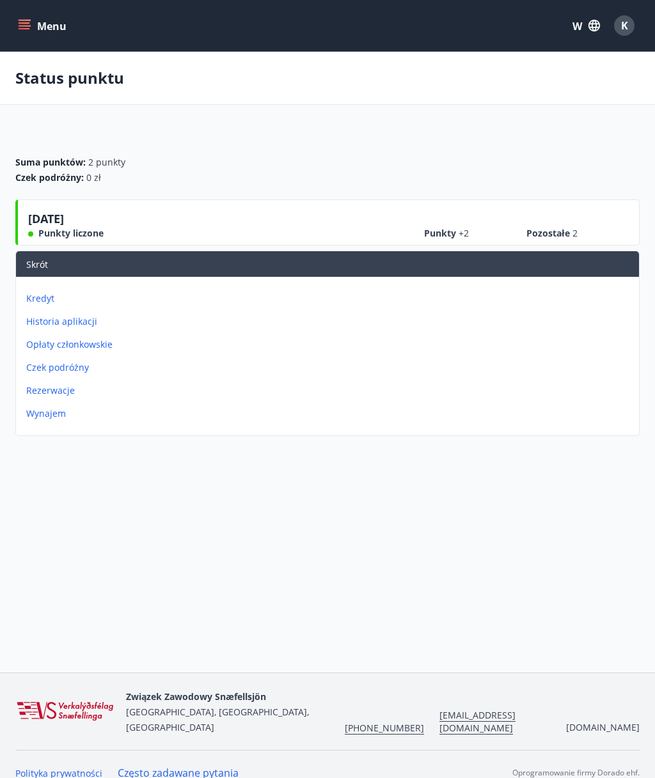
click at [30, 27] on icon "menu" at bounding box center [24, 25] width 13 height 13
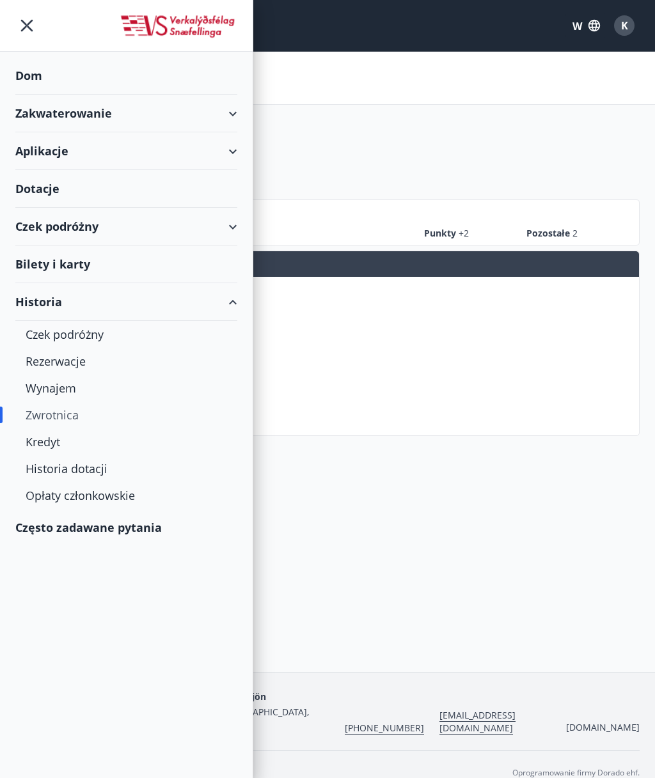
click at [128, 174] on div "Dotacje" at bounding box center [126, 189] width 222 height 38
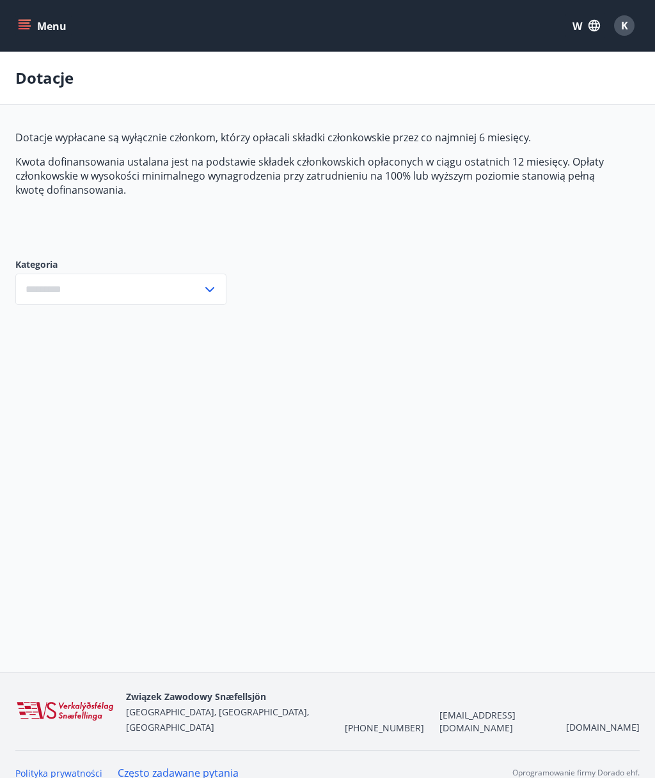
type input "***"
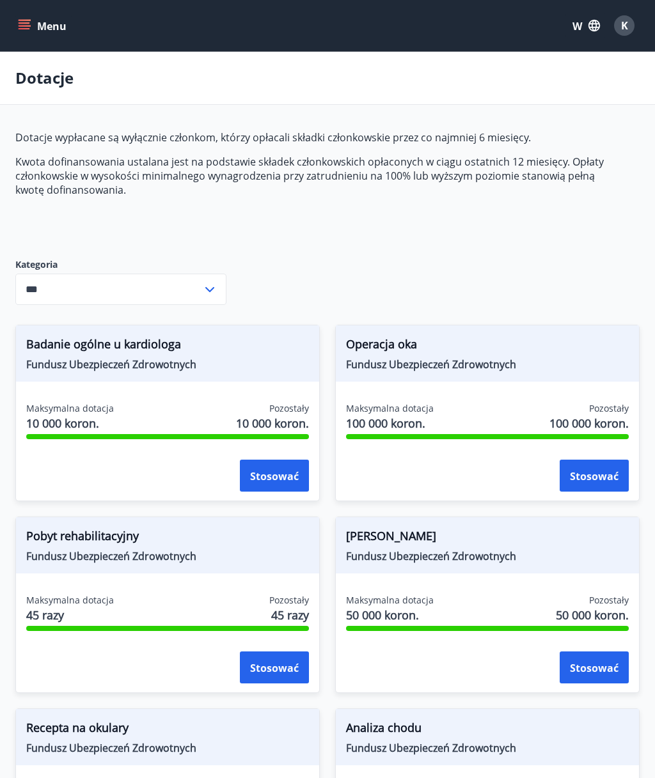
click at [37, 36] on button "Menu" at bounding box center [43, 25] width 56 height 23
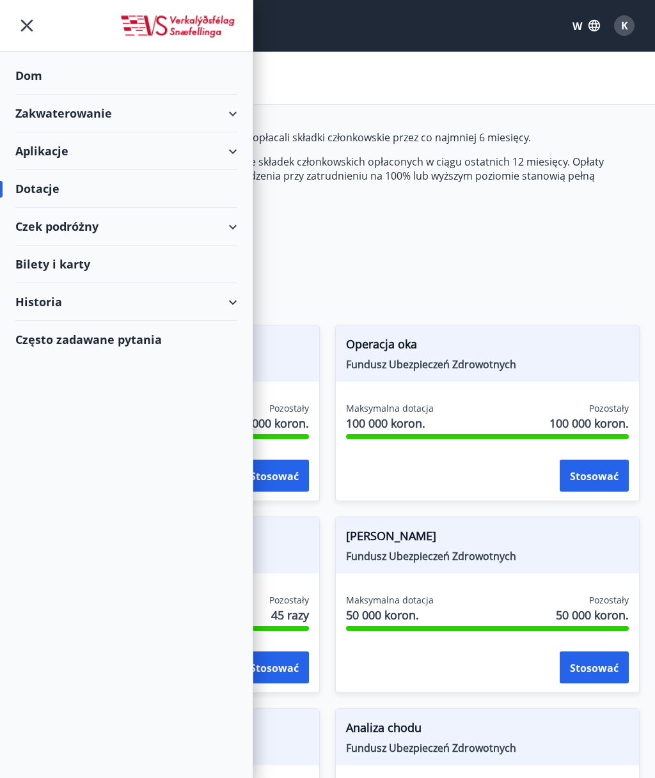
click at [228, 157] on div "Aplikacje" at bounding box center [126, 151] width 222 height 38
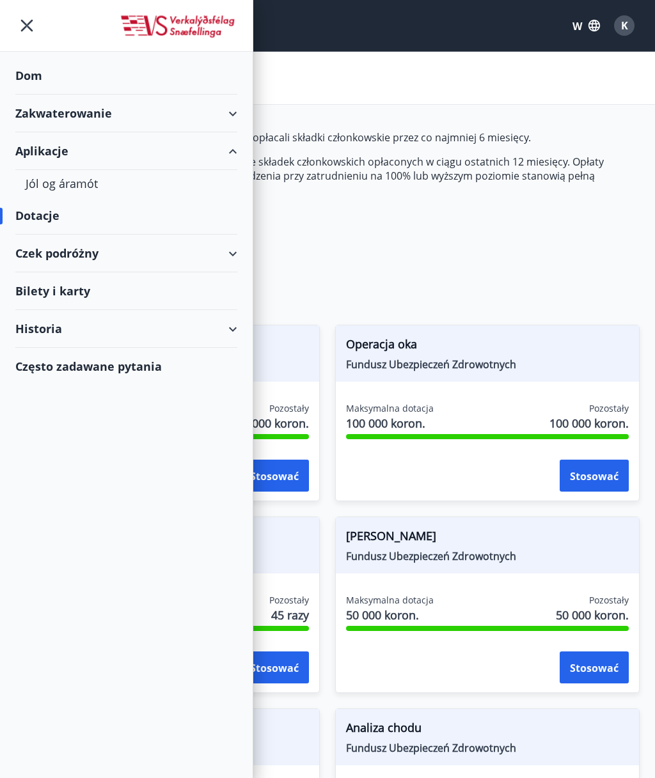
click at [43, 186] on div "Jól og áramót" at bounding box center [126, 183] width 201 height 27
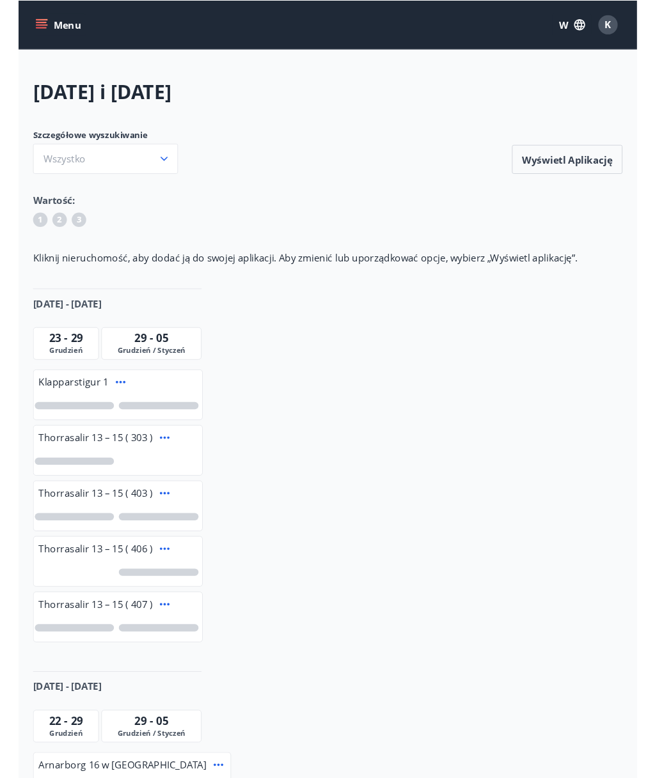
scroll to position [47, 0]
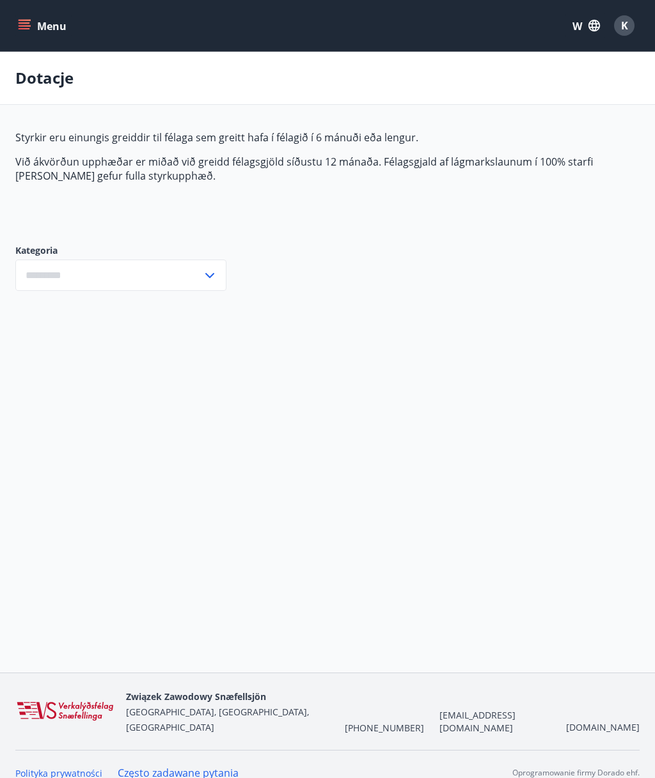
type input "***"
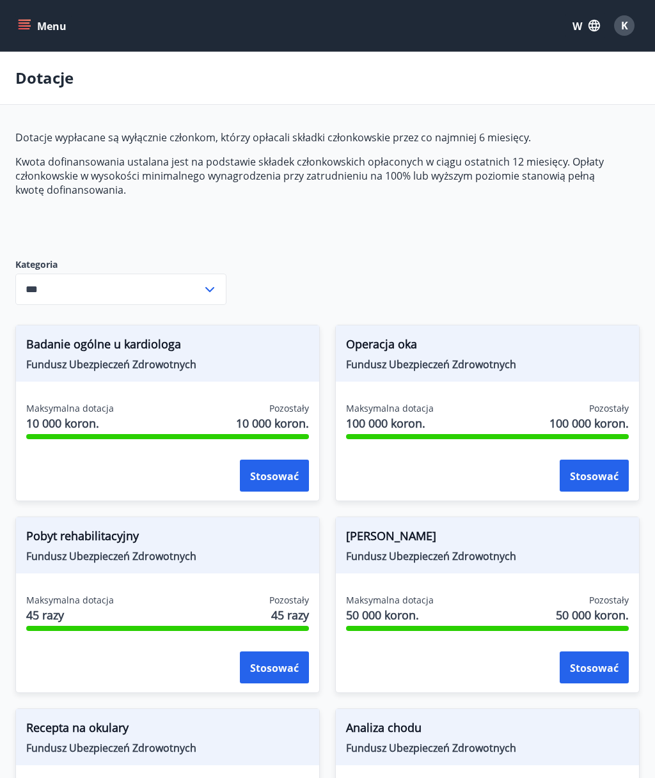
click at [25, 27] on icon "menu" at bounding box center [24, 25] width 13 height 13
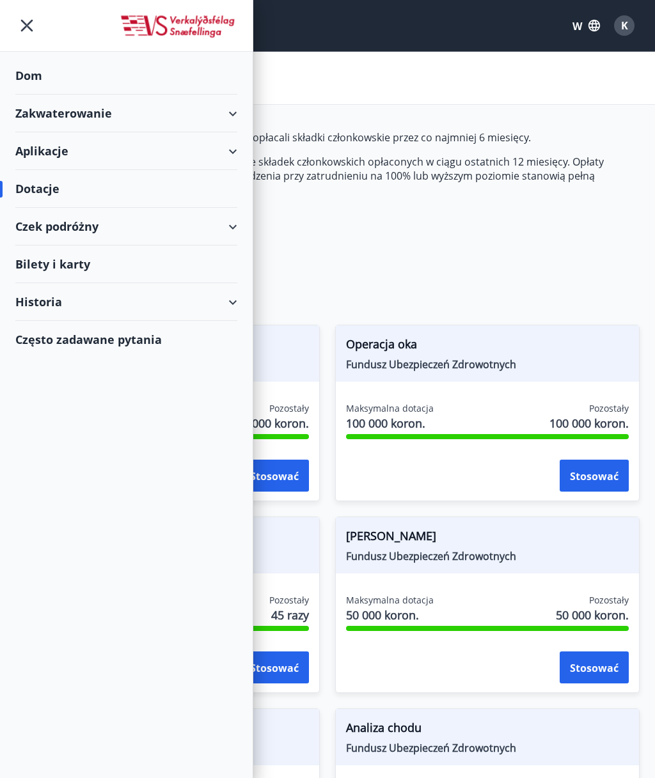
click at [31, 68] on font "Dom" at bounding box center [28, 75] width 27 height 15
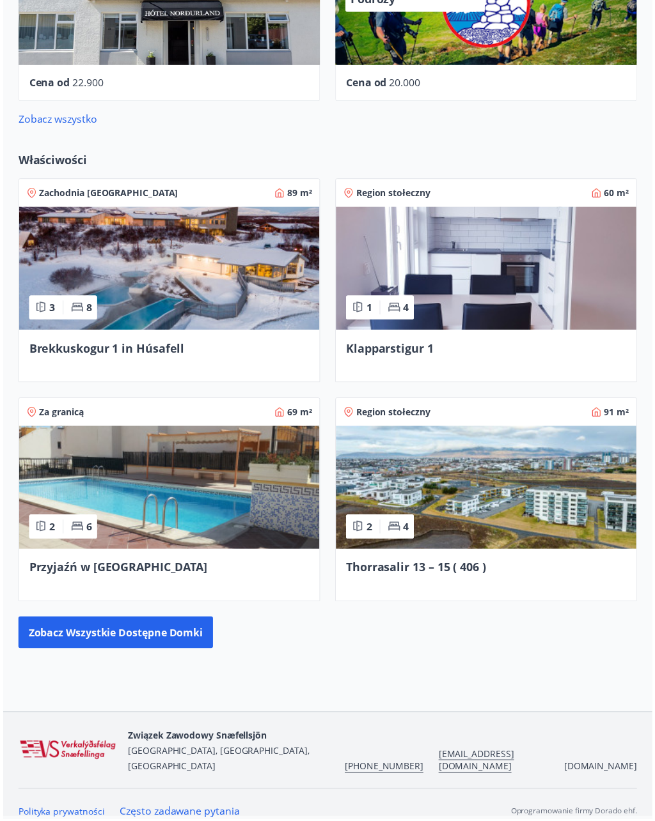
scroll to position [921, 0]
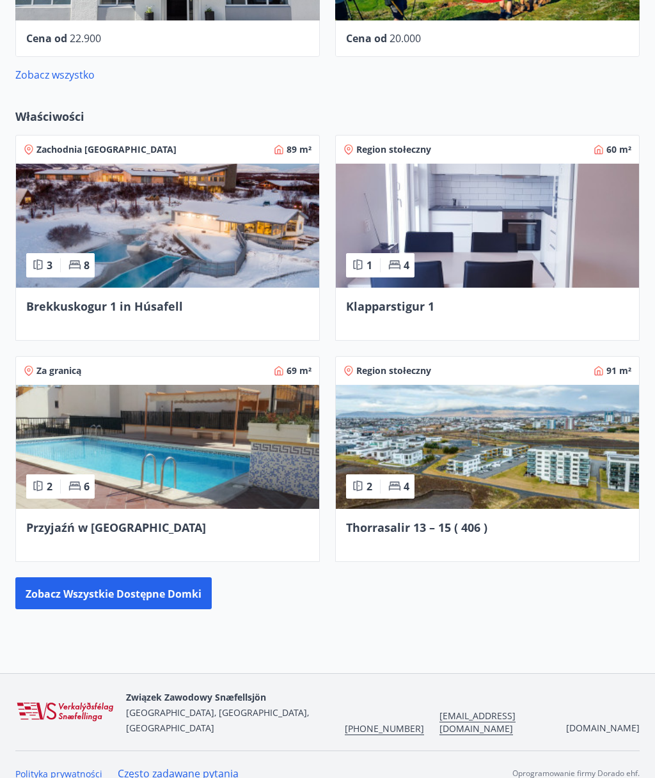
click at [72, 432] on img at bounding box center [167, 447] width 303 height 124
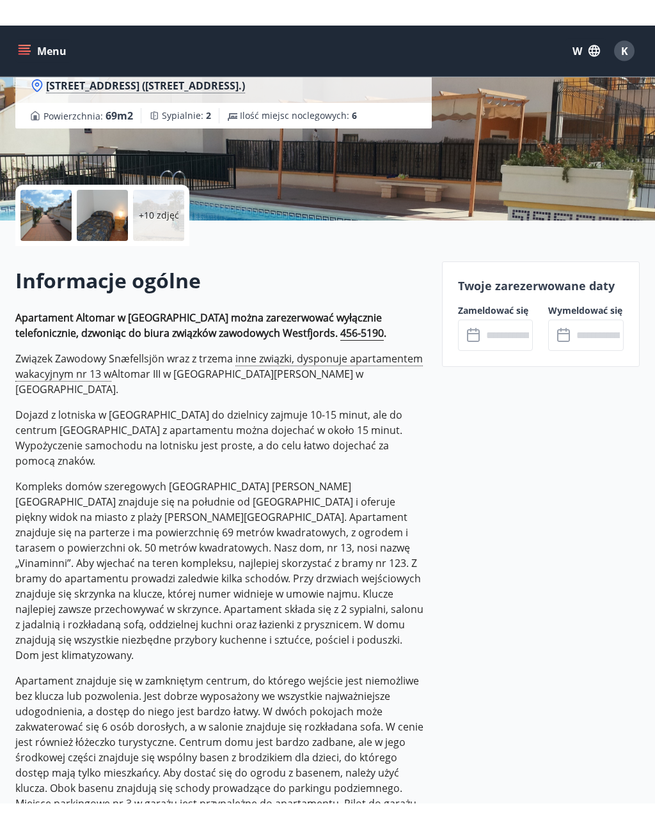
scroll to position [137, 0]
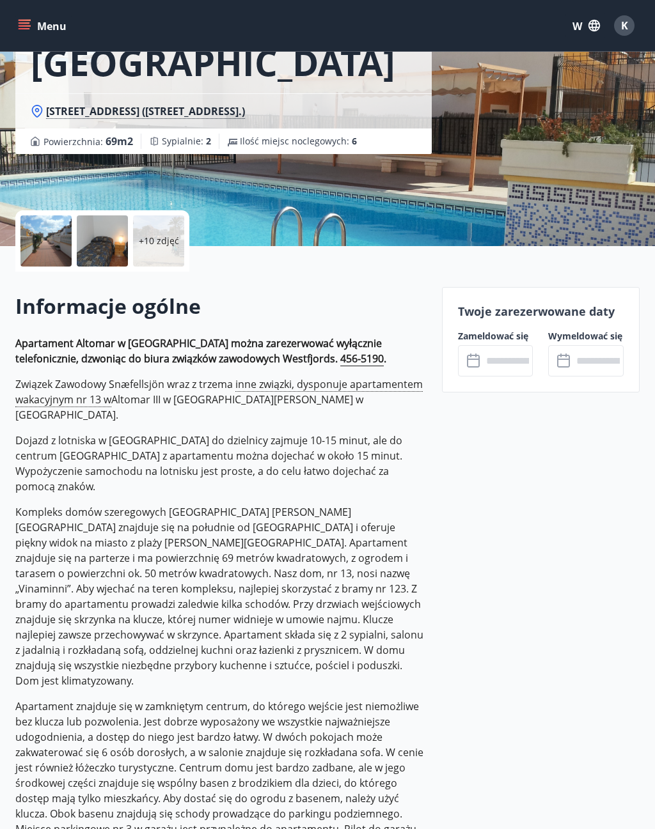
click at [513, 362] on input "text" at bounding box center [507, 360] width 51 height 31
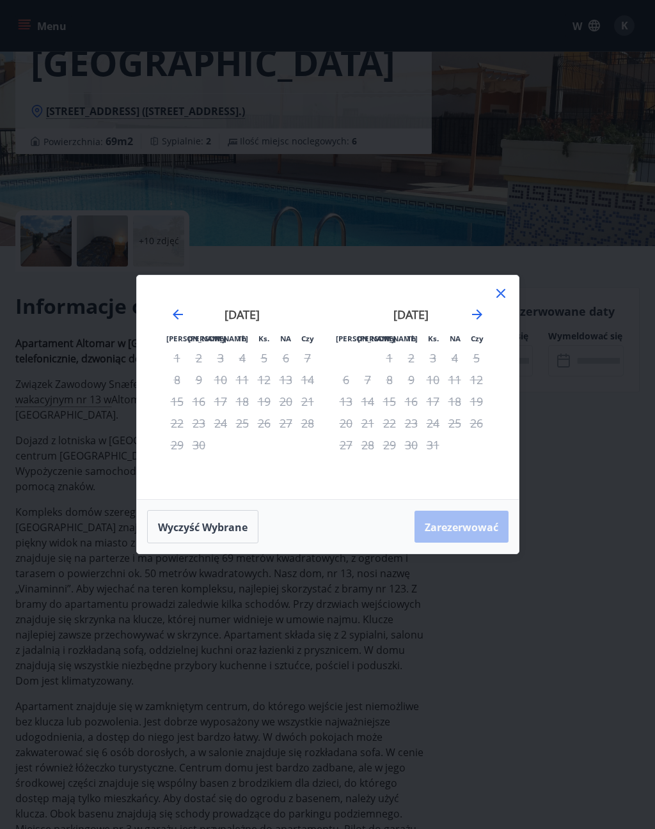
click at [481, 307] on icon "Przejdź dalej, aby przejść do następnego miesiąca." at bounding box center [476, 314] width 15 height 15
click at [480, 307] on icon "Przejdź dalej, aby przejść do następnego miesiąca." at bounding box center [476, 314] width 15 height 15
click at [477, 307] on icon "Przejdź dalej, aby przejść do następnego miesiąca." at bounding box center [476, 314] width 15 height 15
click at [483, 307] on icon "Przejdź dalej, aby przejść do następnego miesiąca." at bounding box center [476, 314] width 15 height 15
click at [477, 316] on icon "Przejdź dalej, aby przejść do następnego miesiąca." at bounding box center [476, 314] width 15 height 15
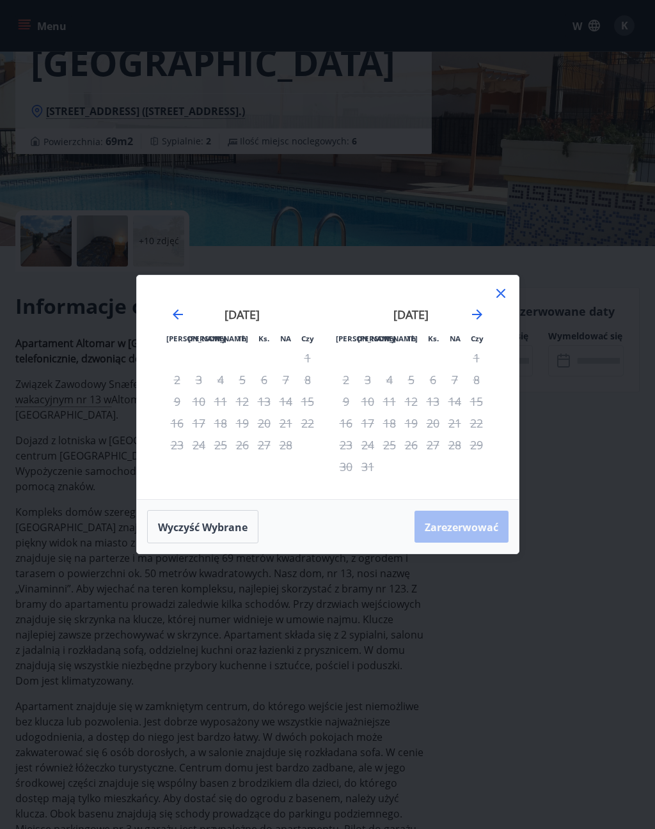
click at [481, 309] on icon "Przejdź dalej, aby przejść do następnego miesiąca." at bounding box center [476, 314] width 15 height 15
click at [479, 309] on icon "Przejdź dalej, aby przejść do następnego miesiąca." at bounding box center [476, 314] width 15 height 15
click at [478, 309] on icon "Przejdź dalej, aby przejść do następnego miesiąca." at bounding box center [476, 314] width 15 height 15
click at [478, 311] on icon "Przejdź dalej, aby przejść do następnego miesiąca." at bounding box center [477, 314] width 10 height 10
click at [477, 310] on icon "Przejdź dalej, aby przejść do następnego miesiąca." at bounding box center [477, 314] width 10 height 10
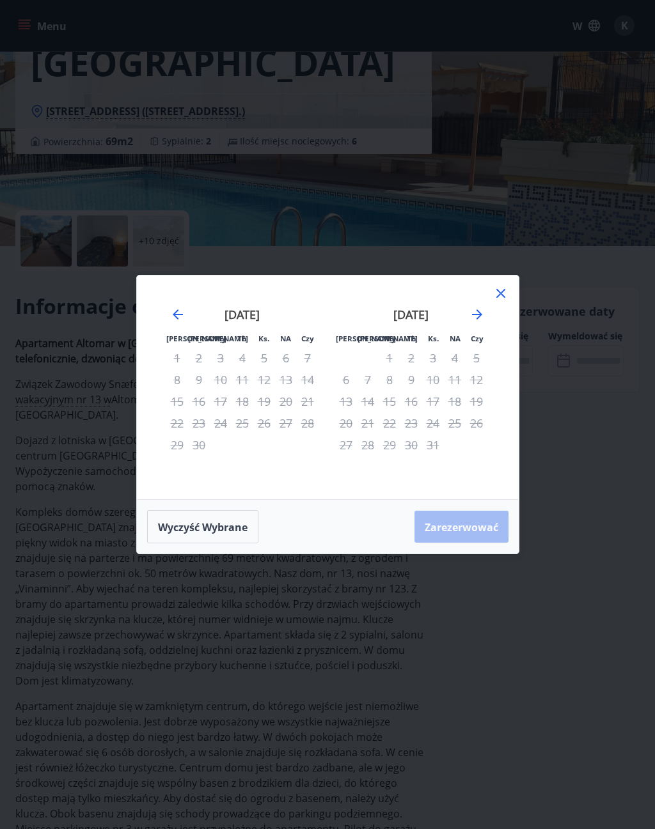
click at [477, 311] on icon "Przejdź dalej, aby przejść do następnego miesiąca." at bounding box center [477, 314] width 10 height 10
click at [476, 311] on icon "Przejdź dalej, aby przejść do następnego miesiąca." at bounding box center [476, 314] width 15 height 15
click at [476, 313] on icon "Przejdź dalej, aby przejść do następnego miesiąca." at bounding box center [476, 314] width 15 height 15
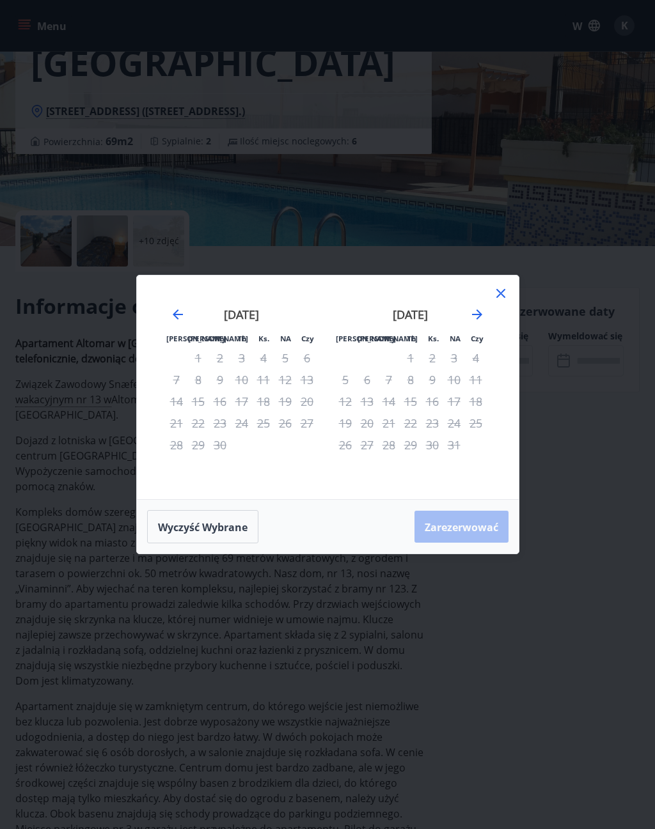
click at [476, 313] on icon "Przejdź dalej, aby przejść do następnego miesiąca." at bounding box center [476, 314] width 15 height 15
click at [478, 313] on icon "Przejdź dalej, aby przejść do następnego miesiąca." at bounding box center [476, 314] width 15 height 15
click at [477, 312] on icon "Przejdź dalej, aby przejść do następnego miesiąca." at bounding box center [476, 314] width 15 height 15
click at [480, 313] on icon "Przejdź dalej, aby przejść do następnego miesiąca." at bounding box center [477, 314] width 10 height 10
click at [479, 313] on icon "Przejdź dalej, aby przejść do następnego miesiąca." at bounding box center [477, 314] width 10 height 10
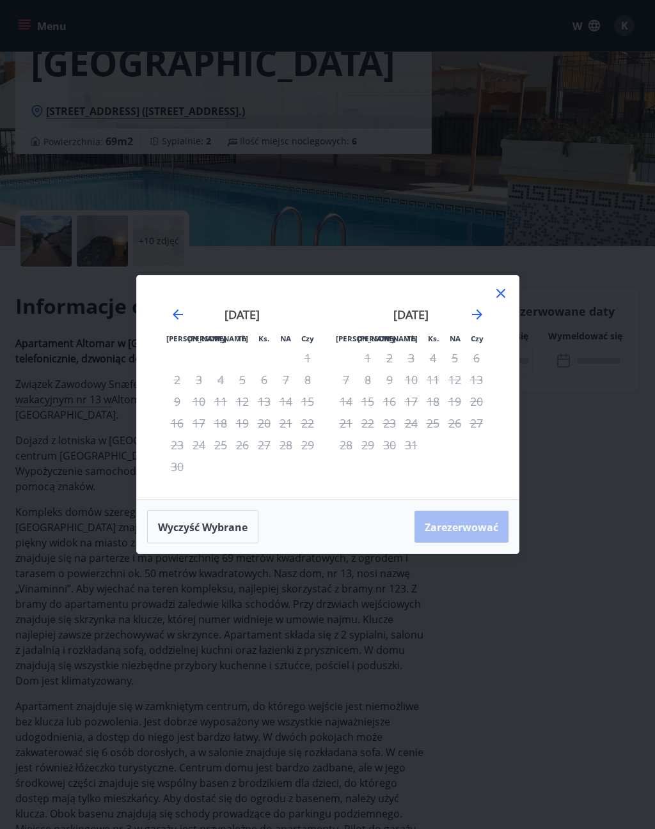
click at [481, 313] on icon "Przejdź dalej, aby przejść do następnego miesiąca." at bounding box center [477, 314] width 10 height 10
click at [480, 313] on icon "Przejdź dalej, aby przejść do następnego miesiąca." at bounding box center [477, 314] width 10 height 10
click at [479, 313] on icon "Przejdź dalej, aby przejść do następnego miesiąca." at bounding box center [477, 314] width 10 height 10
click at [479, 312] on icon "Przejdź dalej, aby przejść do następnego miesiąca." at bounding box center [477, 314] width 10 height 10
click at [479, 311] on icon "Przejdź dalej, aby przejść do następnego miesiąca." at bounding box center [476, 314] width 15 height 15
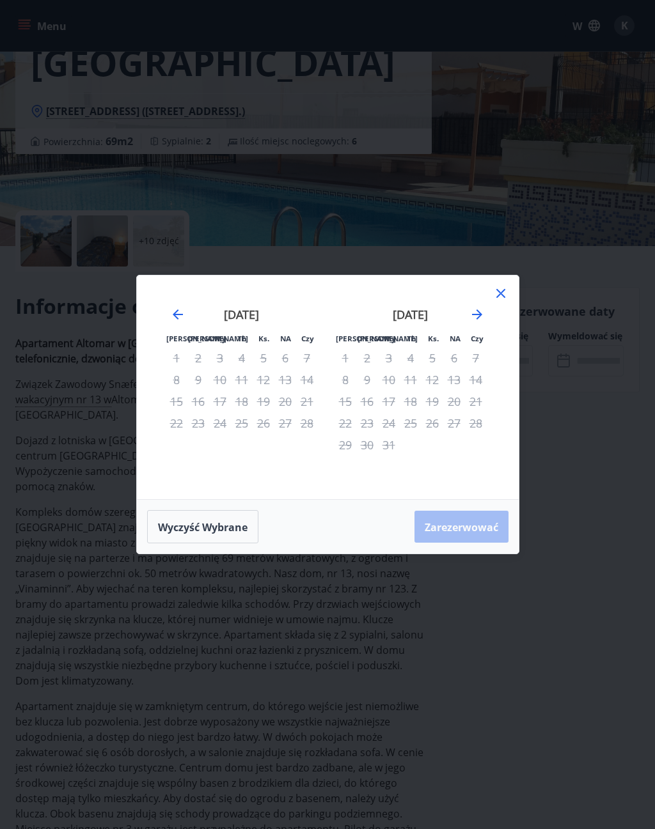
click at [479, 311] on icon "Przejdź dalej, aby przejść do następnego miesiąca." at bounding box center [476, 314] width 15 height 15
click at [479, 310] on icon "Przejdź dalej, aby przejść do następnego miesiąca." at bounding box center [476, 314] width 15 height 15
click at [479, 311] on icon "Przejdź dalej, aby przejść do następnego miesiąca." at bounding box center [476, 314] width 15 height 15
click at [479, 310] on icon "Przejdź dalej, aby przejść do następnego miesiąca." at bounding box center [476, 314] width 15 height 15
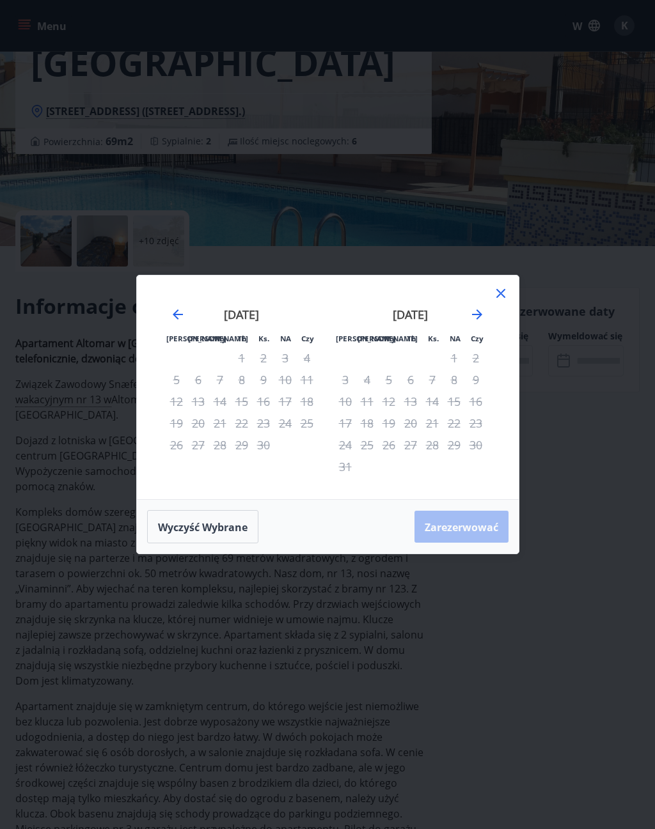
click at [480, 310] on icon "Przejdź dalej, aby przejść do następnego miesiąca." at bounding box center [476, 314] width 15 height 15
click at [480, 309] on icon "Przejdź dalej, aby przejść do następnego miesiąca." at bounding box center [476, 314] width 15 height 15
click at [483, 310] on icon "Przejdź dalej, aby przejść do następnego miesiąca." at bounding box center [476, 314] width 15 height 15
click at [482, 310] on icon "Przejdź dalej, aby przejść do następnego miesiąca." at bounding box center [476, 314] width 15 height 15
click at [484, 311] on icon "Przejdź dalej, aby przejść do następnego miesiąca." at bounding box center [476, 314] width 15 height 15
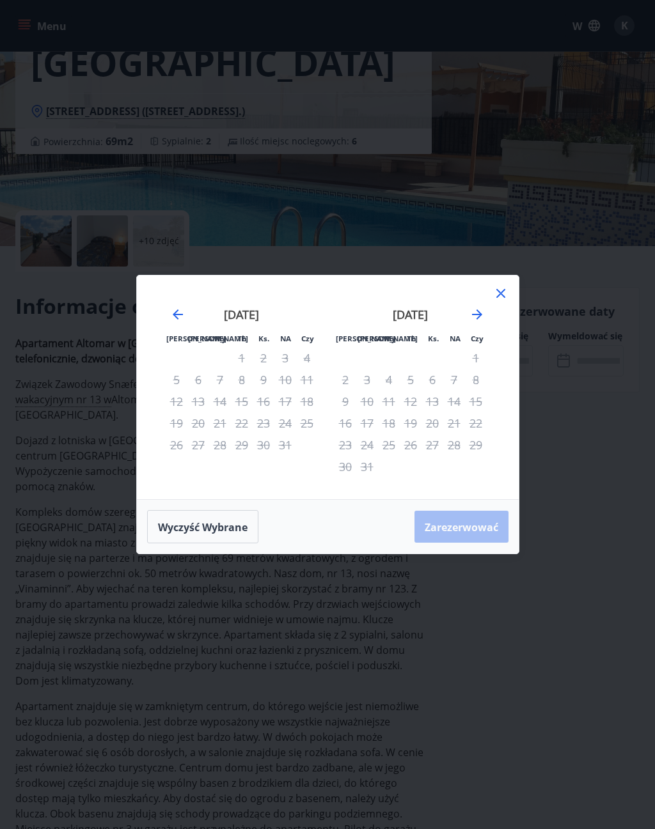
click at [483, 311] on icon "Przejdź dalej, aby przejść do następnego miesiąca." at bounding box center [476, 314] width 15 height 15
click at [483, 315] on icon "Przejdź dalej, aby przejść do następnego miesiąca." at bounding box center [476, 314] width 15 height 15
click at [483, 314] on icon "Przejdź dalej, aby przejść do następnego miesiąca." at bounding box center [476, 314] width 15 height 15
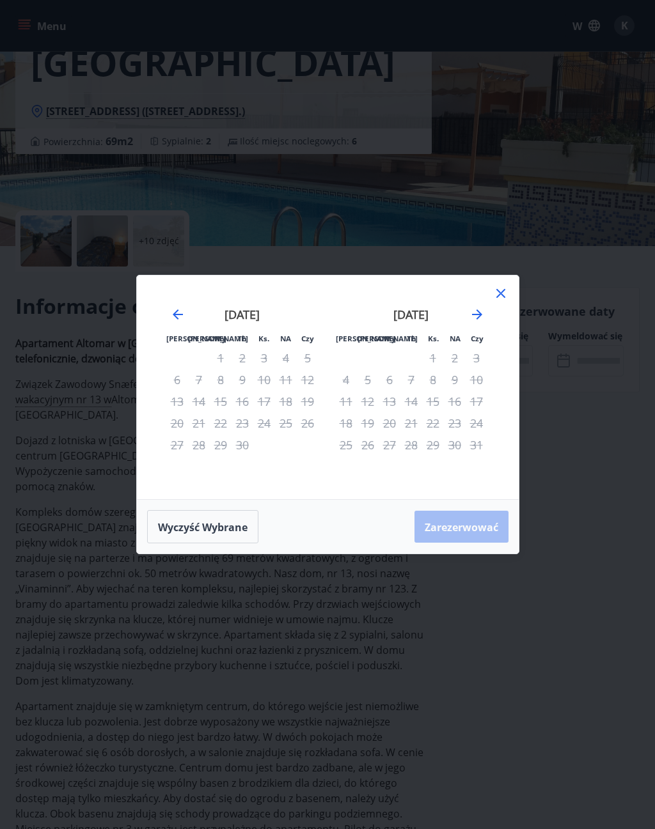
click at [482, 313] on icon "Przejdź dalej, aby przejść do następnego miesiąca." at bounding box center [476, 314] width 15 height 15
click at [481, 312] on icon "Przejdź dalej, aby przejść do następnego miesiąca." at bounding box center [476, 314] width 15 height 15
click at [482, 312] on icon "Przejdź dalej, aby przejść do następnego miesiąca." at bounding box center [476, 314] width 15 height 15
click at [481, 312] on icon "Przejdź dalej, aby przejść do następnego miesiąca." at bounding box center [476, 314] width 15 height 15
click at [481, 311] on icon "Przejdź dalej, aby przejść do następnego miesiąca." at bounding box center [476, 314] width 15 height 15
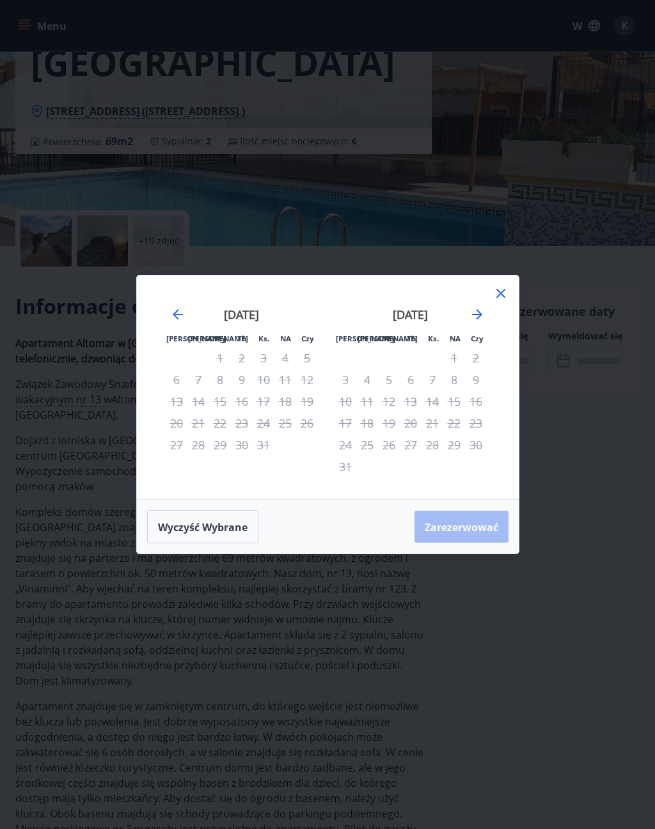
click at [481, 311] on icon "Przejdź dalej, aby przejść do następnego miesiąca." at bounding box center [476, 314] width 15 height 15
click at [483, 311] on icon "Przejdź dalej, aby przejść do następnego miesiąca." at bounding box center [476, 314] width 15 height 15
click at [482, 311] on icon "Przejdź dalej, aby przejść do następnego miesiąca." at bounding box center [476, 314] width 15 height 15
click at [483, 311] on icon "Przejdź dalej, aby przejść do następnego miesiąca." at bounding box center [476, 314] width 15 height 15
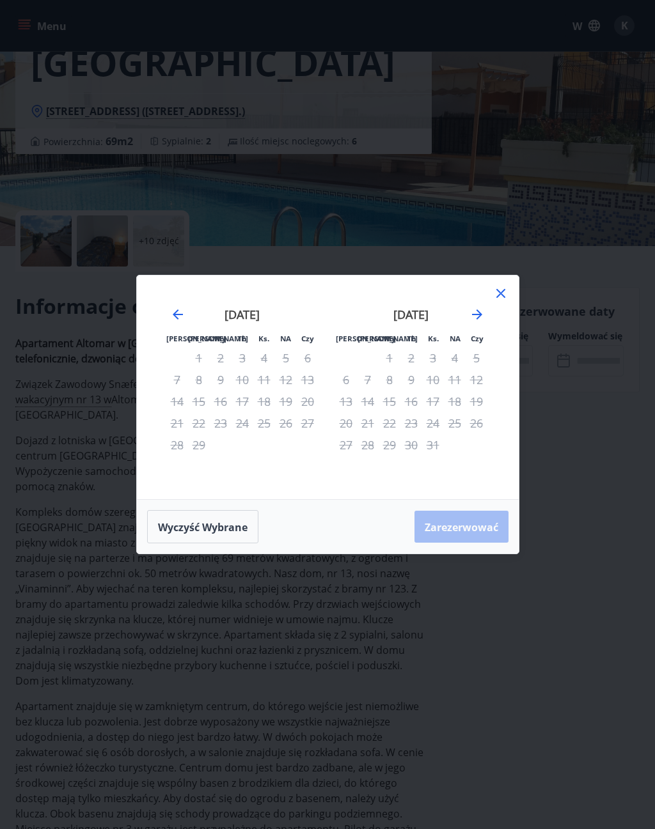
click at [483, 309] on icon "Przejdź dalej, aby przejść do następnego miesiąca." at bounding box center [476, 314] width 15 height 15
click at [484, 311] on icon "Przejdź dalej, aby przejść do następnego miesiąca." at bounding box center [476, 314] width 15 height 15
click at [483, 310] on icon "Przejdź dalej, aby przejść do następnego miesiąca." at bounding box center [476, 314] width 15 height 15
click at [484, 311] on icon "Przejdź dalej, aby przejść do następnego miesiąca." at bounding box center [476, 314] width 15 height 15
click at [484, 312] on icon "Przejdź dalej, aby przejść do następnego miesiąca." at bounding box center [476, 314] width 15 height 15
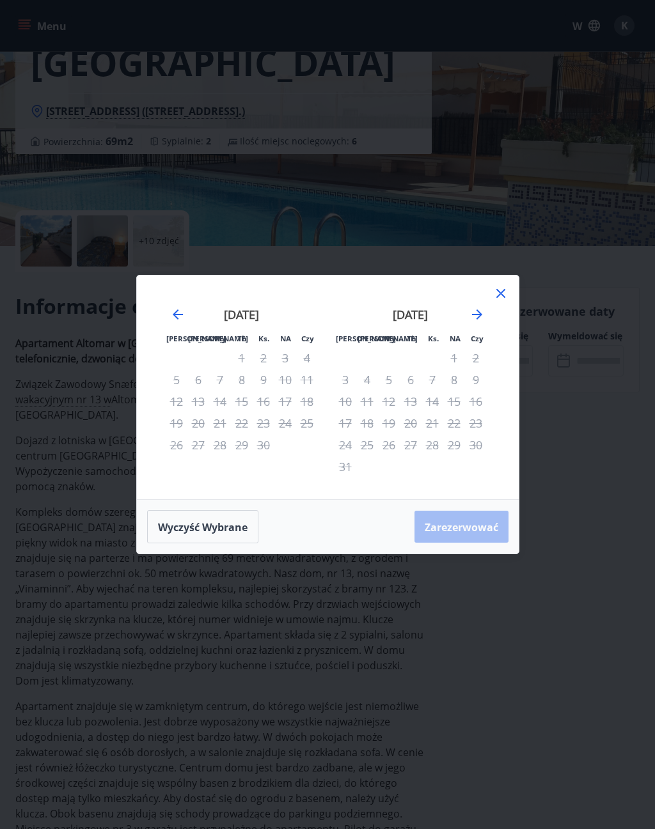
click at [484, 311] on icon "Przejdź dalej, aby przejść do następnego miesiąca." at bounding box center [476, 314] width 15 height 15
click at [483, 311] on icon "Przejdź dalej, aby przejść do następnego miesiąca." at bounding box center [476, 314] width 15 height 15
click at [484, 309] on icon "Przejdź dalej, aby przejść do następnego miesiąca." at bounding box center [476, 314] width 15 height 15
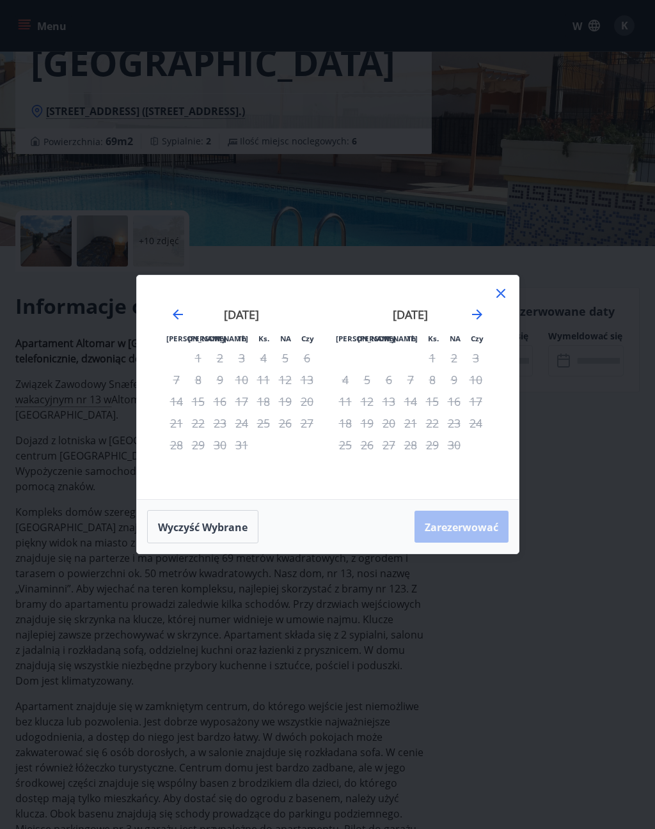
click at [484, 310] on icon "Przejdź dalej, aby przejść do następnego miesiąca." at bounding box center [476, 314] width 15 height 15
click at [484, 309] on icon "Przejdź dalej, aby przejść do następnego miesiąca." at bounding box center [476, 314] width 15 height 15
click at [483, 309] on icon "Przejdź dalej, aby przejść do następnego miesiąca." at bounding box center [476, 314] width 15 height 15
click at [483, 307] on icon "Przejdź dalej, aby przejść do następnego miesiąca." at bounding box center [476, 314] width 15 height 15
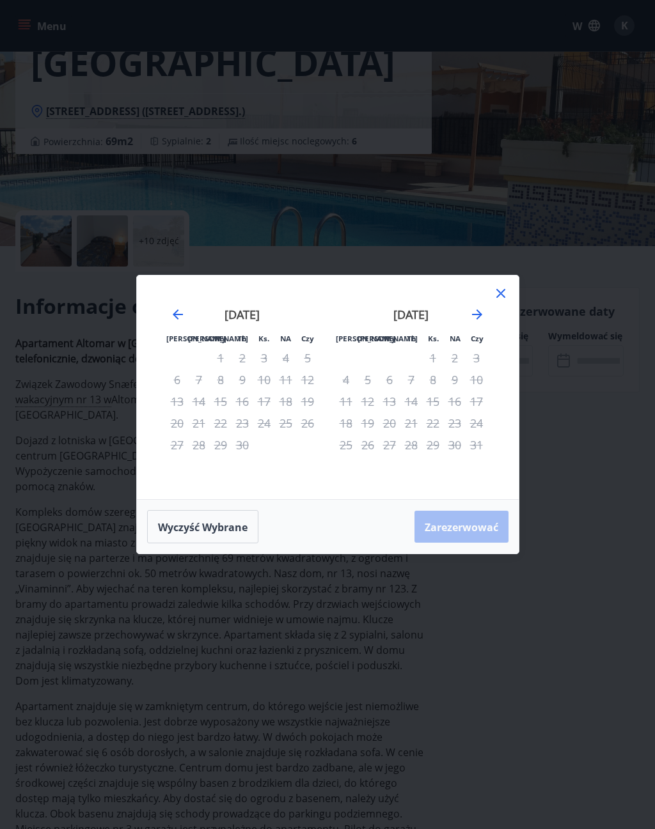
click at [460, 354] on div "2" at bounding box center [455, 358] width 22 height 22
click at [480, 316] on icon "Przejdź dalej, aby przejść do następnego miesiąca." at bounding box center [476, 314] width 15 height 15
click at [480, 315] on icon "Przejdź dalej, aby przejść do następnego miesiąca." at bounding box center [477, 314] width 10 height 10
click at [479, 313] on icon "Przejdź dalej, aby przejść do następnego miesiąca." at bounding box center [477, 314] width 10 height 10
click at [478, 312] on icon "Przejdź dalej, aby przejść do następnego miesiąca." at bounding box center [477, 314] width 10 height 10
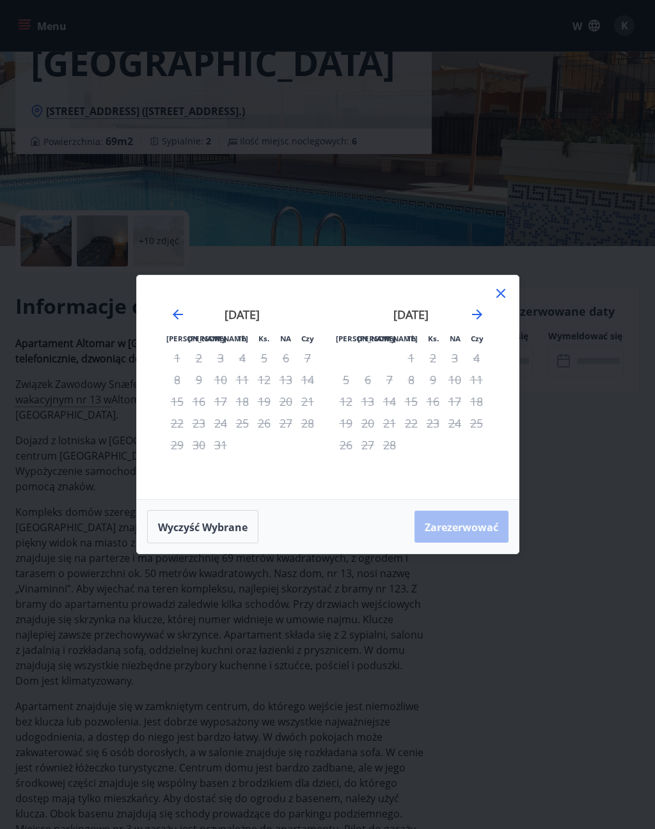
click at [479, 309] on icon "Przejdź dalej, aby przejść do następnego miesiąca." at bounding box center [476, 314] width 15 height 15
click at [481, 309] on icon "Przejdź dalej, aby przejść do następnego miesiąca." at bounding box center [476, 314] width 15 height 15
click at [483, 313] on icon "Przejdź dalej, aby przejść do następnego miesiąca." at bounding box center [476, 314] width 15 height 15
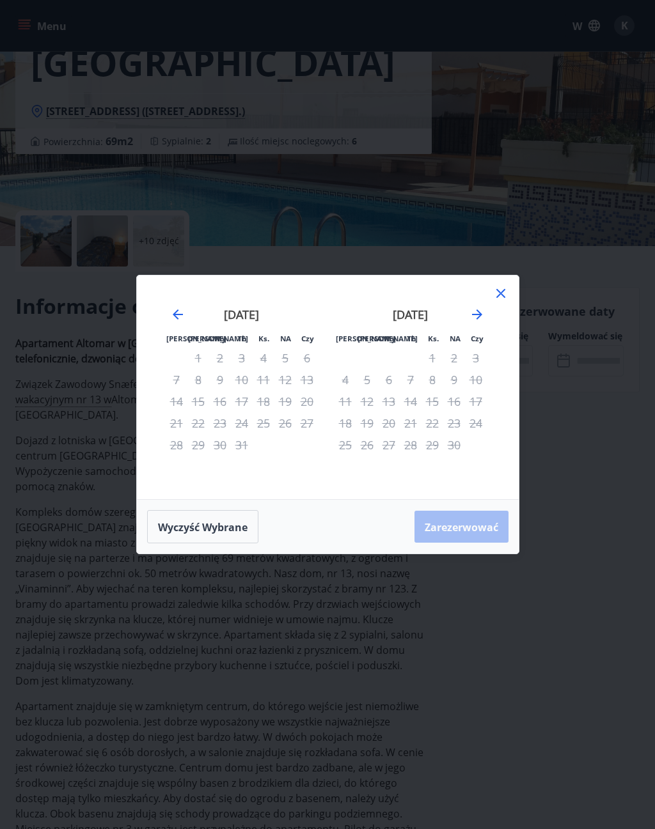
click at [483, 313] on icon "Przejdź dalej, aby przejść do następnego miesiąca." at bounding box center [476, 314] width 15 height 15
click at [482, 311] on icon "Przejdź dalej, aby przejść do następnego miesiąca." at bounding box center [476, 314] width 15 height 15
click at [481, 311] on icon "Przejdź dalej, aby przejść do następnego miesiąca." at bounding box center [476, 314] width 15 height 15
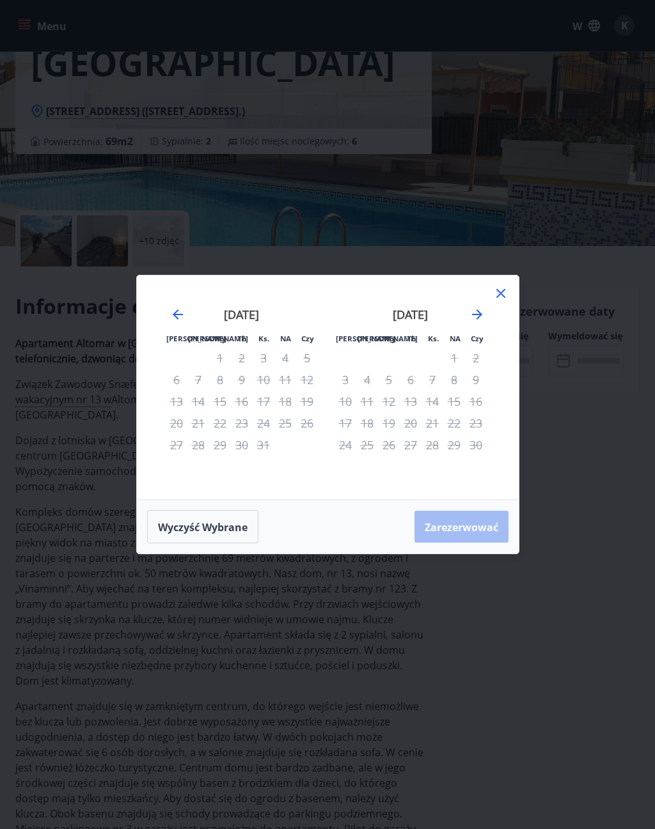
click at [480, 313] on icon "Przejdź dalej, aby przejść do następnego miesiąca." at bounding box center [477, 314] width 10 height 10
click at [480, 312] on icon "Przejdź dalej, aby przejść do następnego miesiąca." at bounding box center [476, 314] width 15 height 15
click at [480, 313] on icon "Przejdź dalej, aby przejść do następnego miesiąca." at bounding box center [477, 314] width 10 height 10
click at [479, 313] on icon "Przejdź dalej, aby przejść do następnego miesiąca." at bounding box center [477, 314] width 10 height 10
click at [483, 309] on icon "Przejdź dalej, aby przejść do następnego miesiąca." at bounding box center [476, 314] width 15 height 15
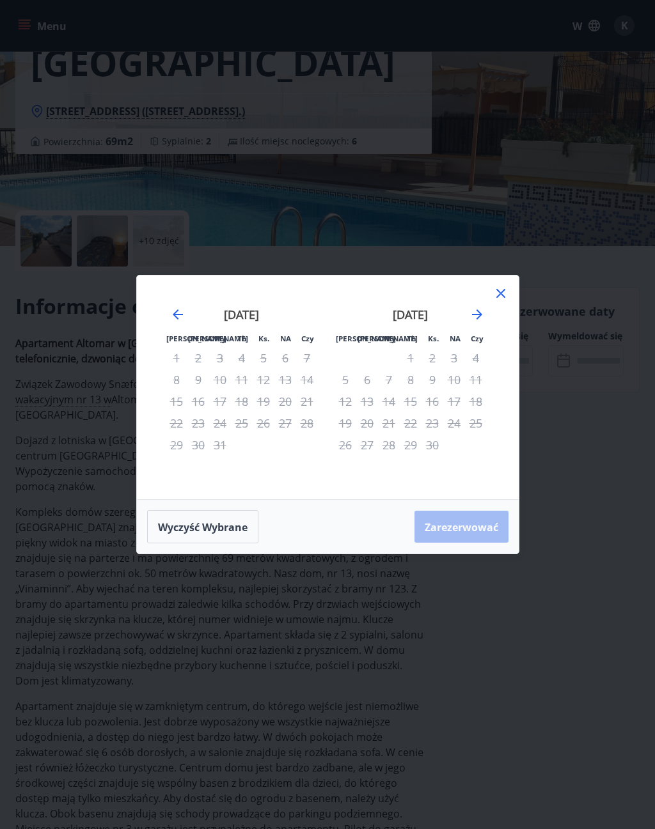
click at [487, 313] on div "[DATE] 1 2 3 4 5 6 7 8 9 10 11 12 13 14 15 16 17 18 19 20 21 22 23 24 25 26 27 …" at bounding box center [410, 396] width 169 height 210
click at [484, 309] on icon "Przejdź dalej, aby przejść do następnego miesiąca." at bounding box center [476, 314] width 15 height 15
click at [485, 311] on div "[DATE]" at bounding box center [410, 319] width 152 height 56
click at [483, 312] on icon "Przejdź dalej, aby przejść do następnego miesiąca." at bounding box center [476, 314] width 15 height 15
click at [485, 314] on div "[DATE]" at bounding box center [410, 319] width 152 height 56
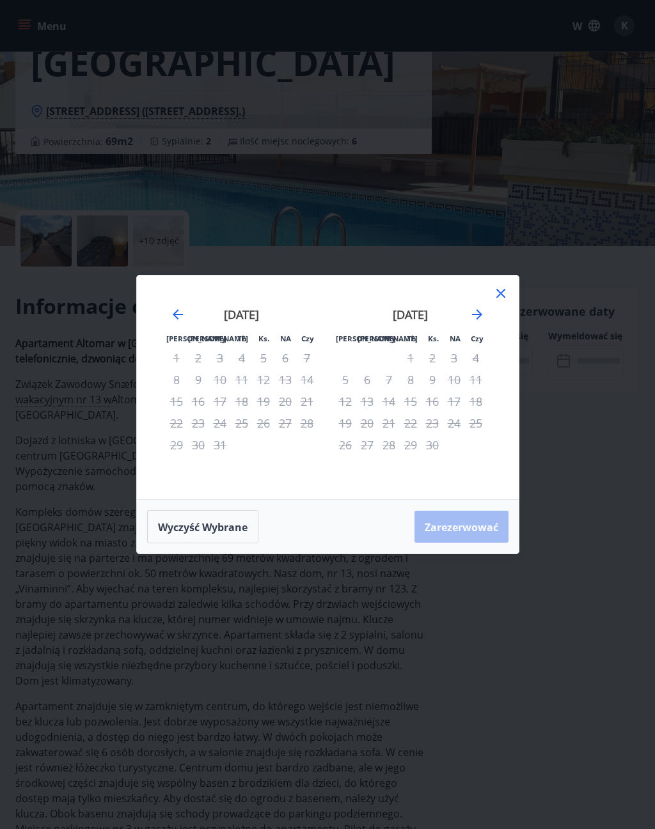
click at [481, 313] on icon "Przejdź dalej, aby przejść do następnego miesiąca." at bounding box center [477, 314] width 10 height 10
click at [481, 308] on icon "Przejdź dalej, aby przejść do następnego miesiąca." at bounding box center [476, 314] width 15 height 15
click at [480, 308] on icon "Przejdź dalej, aby przejść do następnego miesiąca." at bounding box center [476, 314] width 15 height 15
click at [494, 296] on icon at bounding box center [500, 293] width 15 height 15
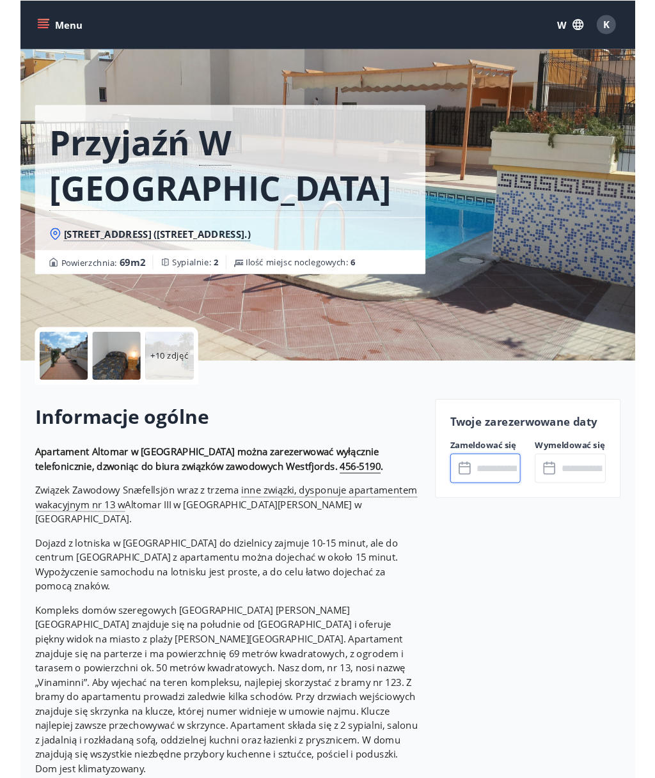
scroll to position [51, 0]
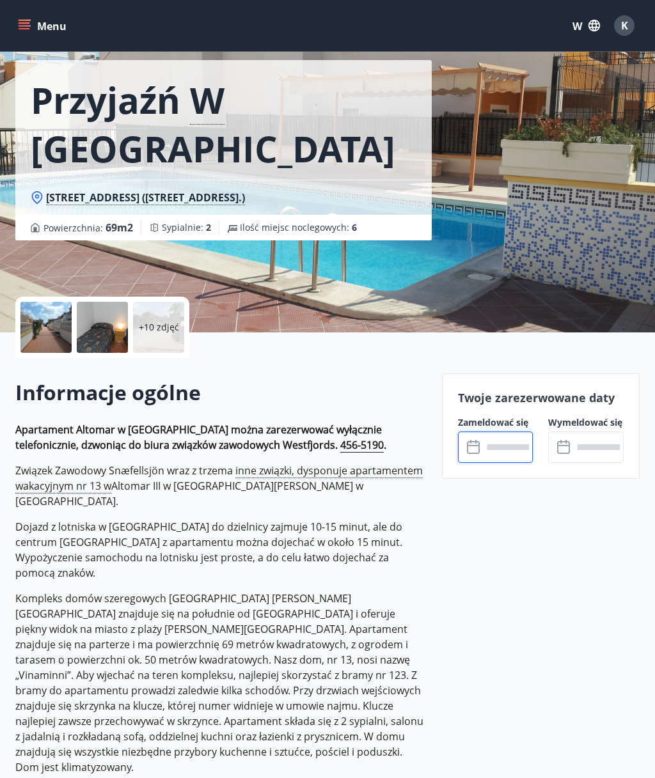
click at [107, 330] on div at bounding box center [102, 327] width 51 height 51
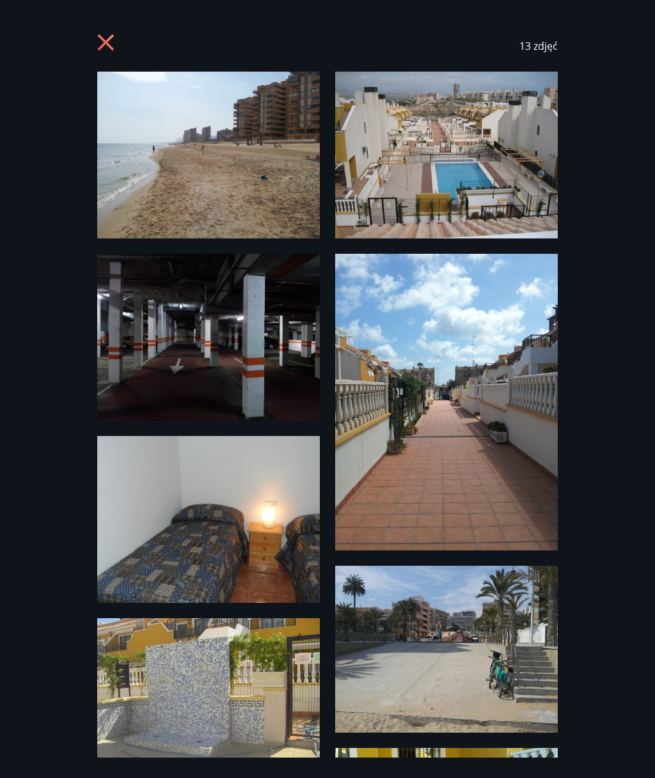
scroll to position [-3, 0]
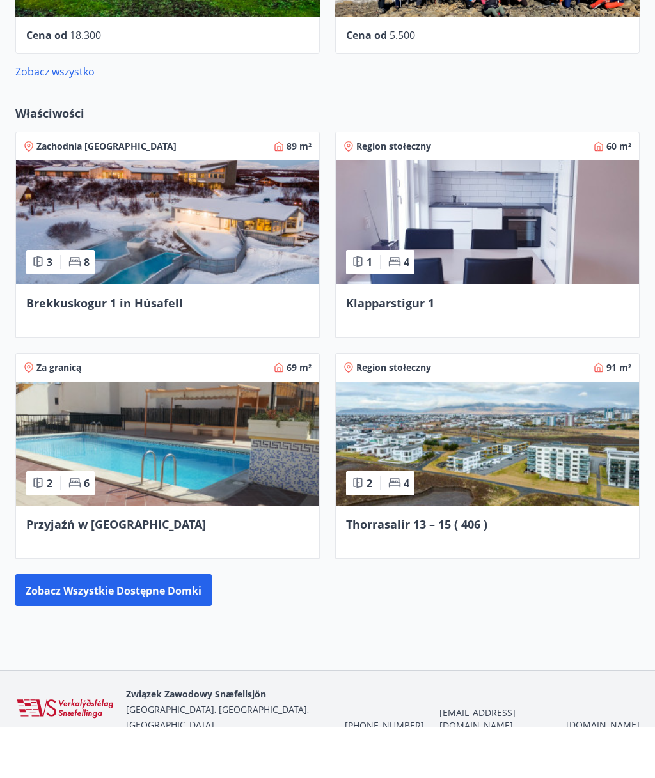
scroll to position [965, 0]
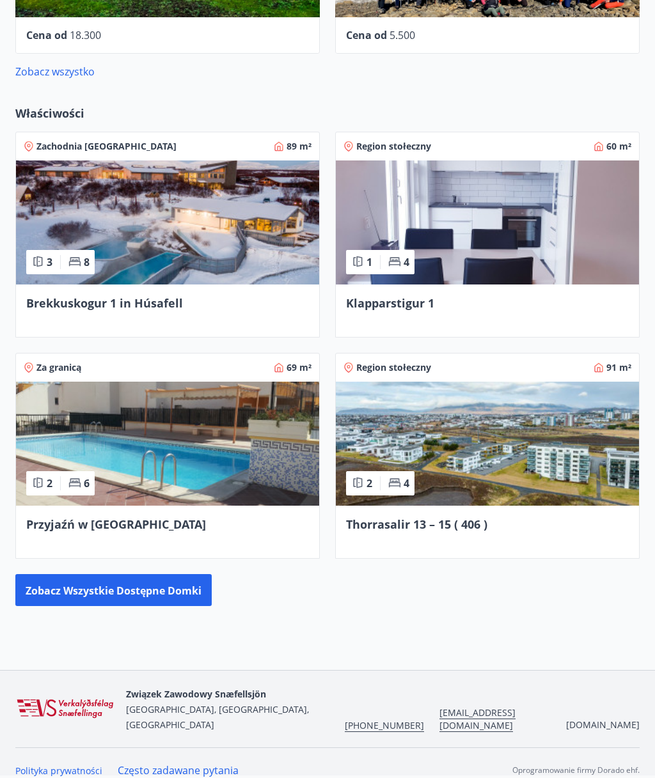
click at [44, 587] on font "Zobacz wszystkie dostępne domki" at bounding box center [114, 591] width 176 height 14
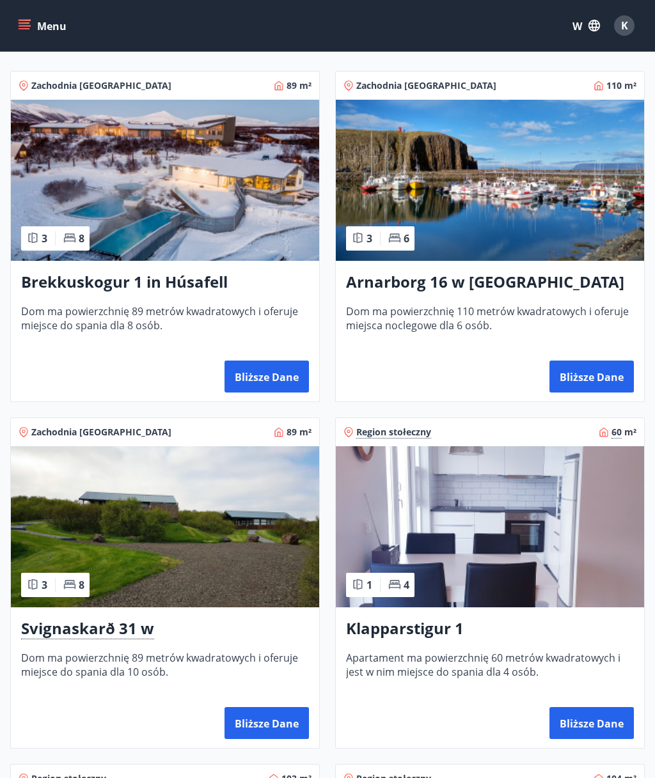
scroll to position [316, 0]
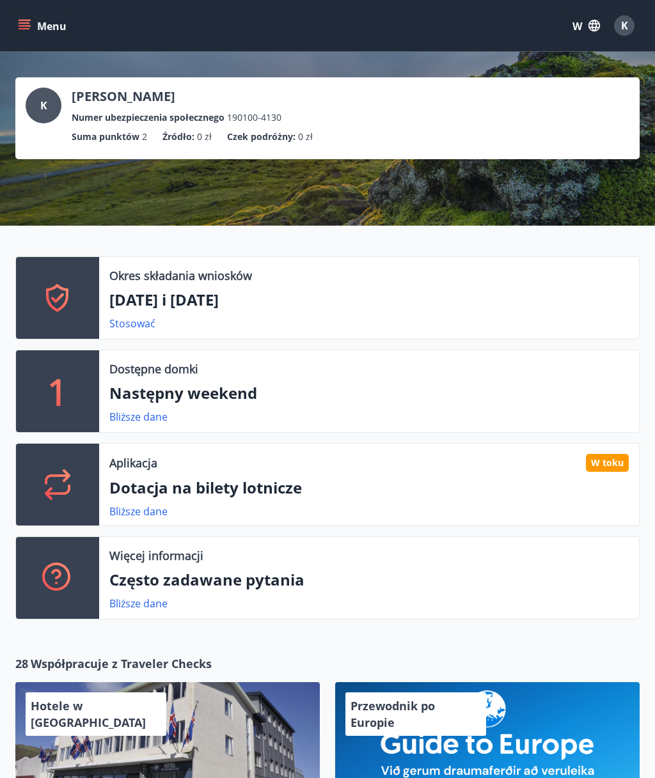
click at [59, 568] on icon at bounding box center [57, 578] width 31 height 31
click at [131, 604] on font "Bliższe dane" at bounding box center [138, 603] width 58 height 14
